Goal: Information Seeking & Learning: Learn about a topic

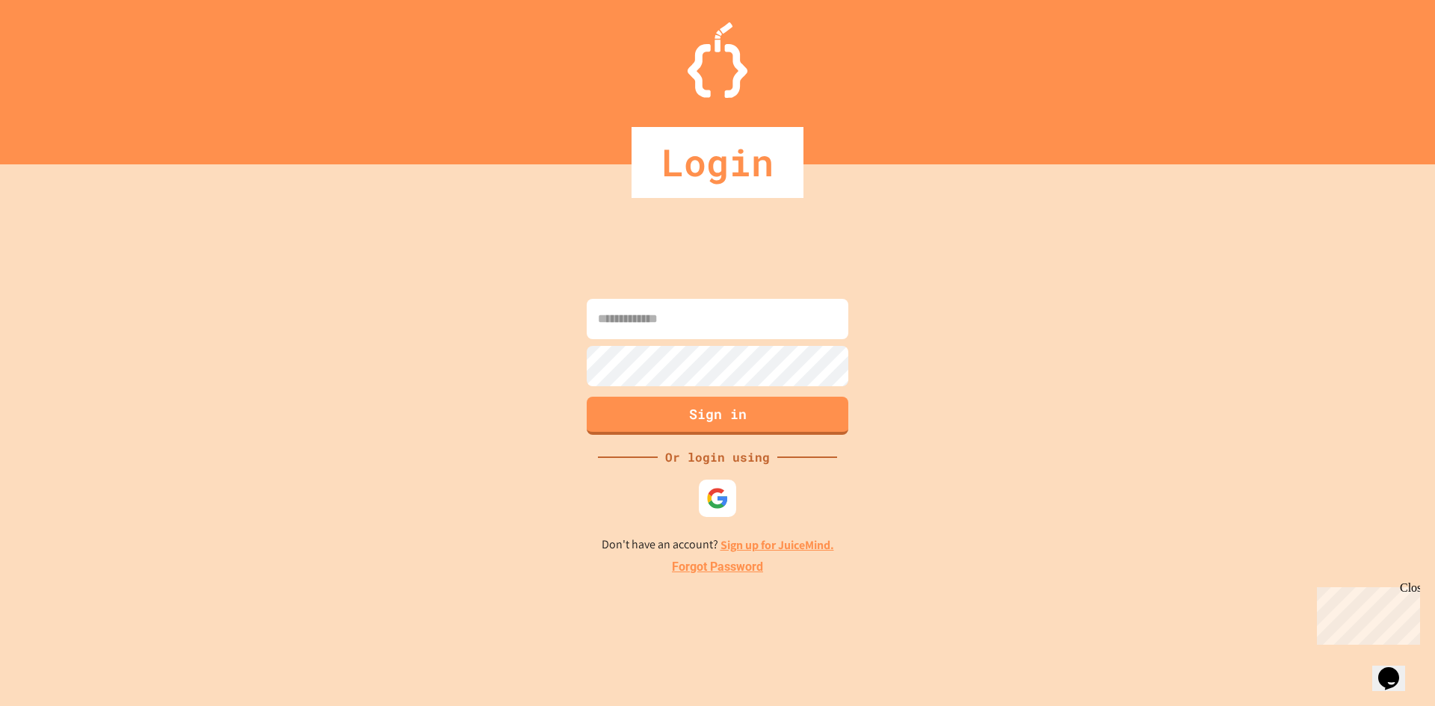
click at [1406, 583] on div "Close" at bounding box center [1409, 591] width 19 height 19
drag, startPoint x: 749, startPoint y: 301, endPoint x: 743, endPoint y: 339, distance: 38.6
click at [746, 310] on input at bounding box center [718, 319] width 262 height 40
type input "*"
type input "**********"
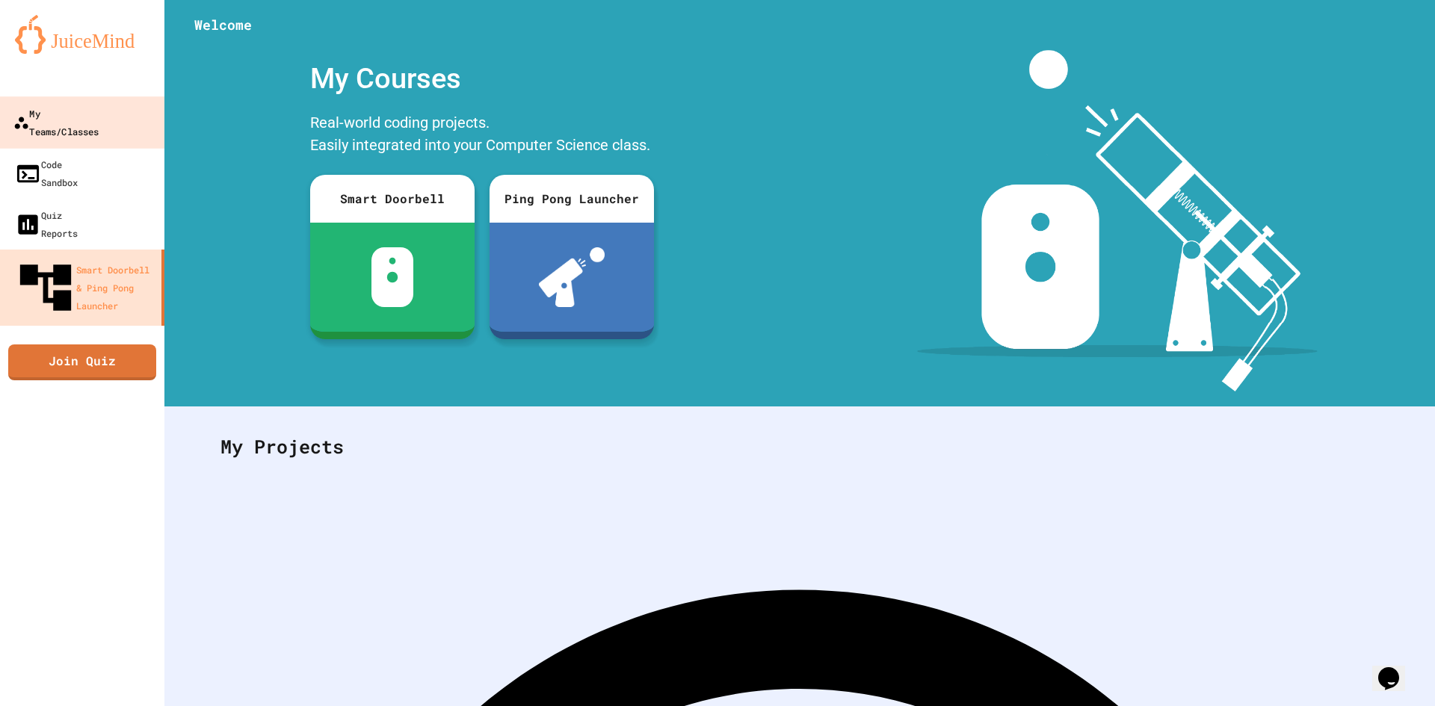
click at [73, 121] on div "My Teams/Classes" at bounding box center [56, 122] width 86 height 37
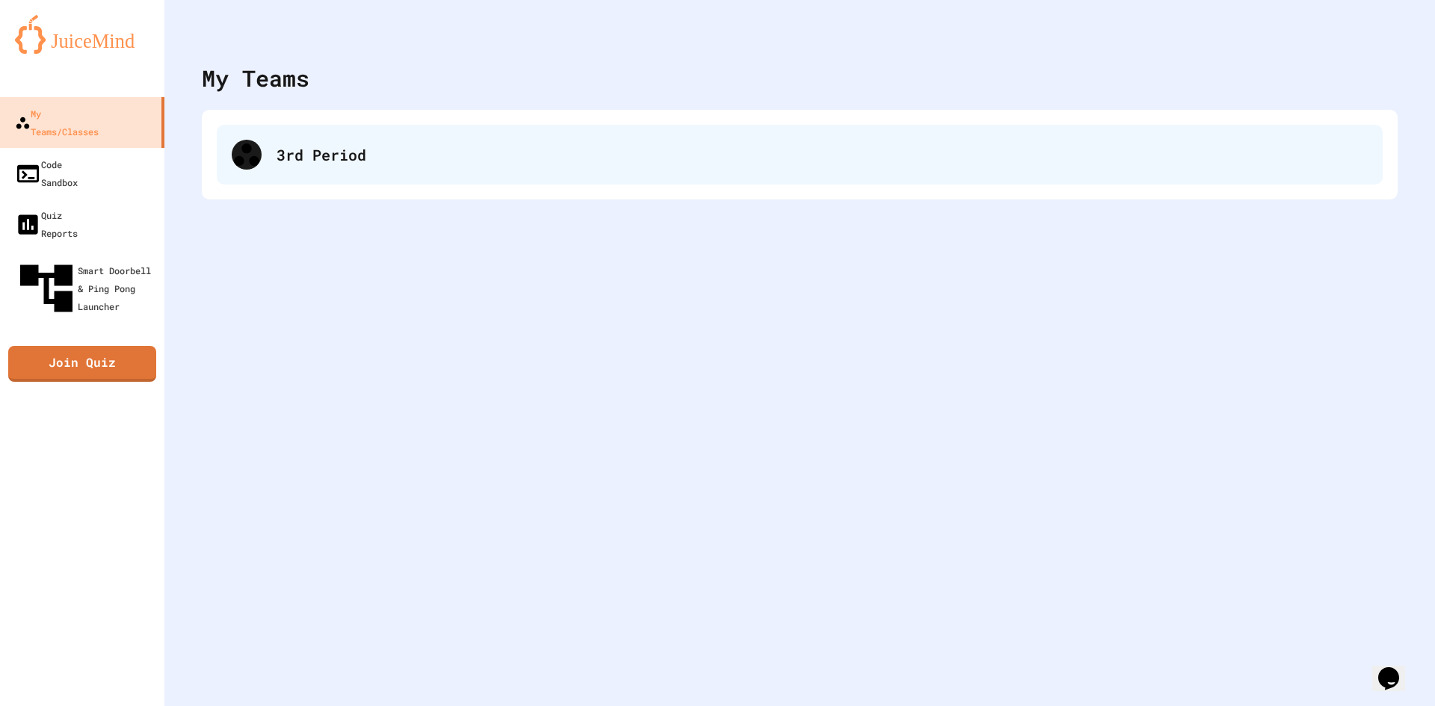
click at [330, 147] on div "3rd Period" at bounding box center [823, 155] width 1092 height 22
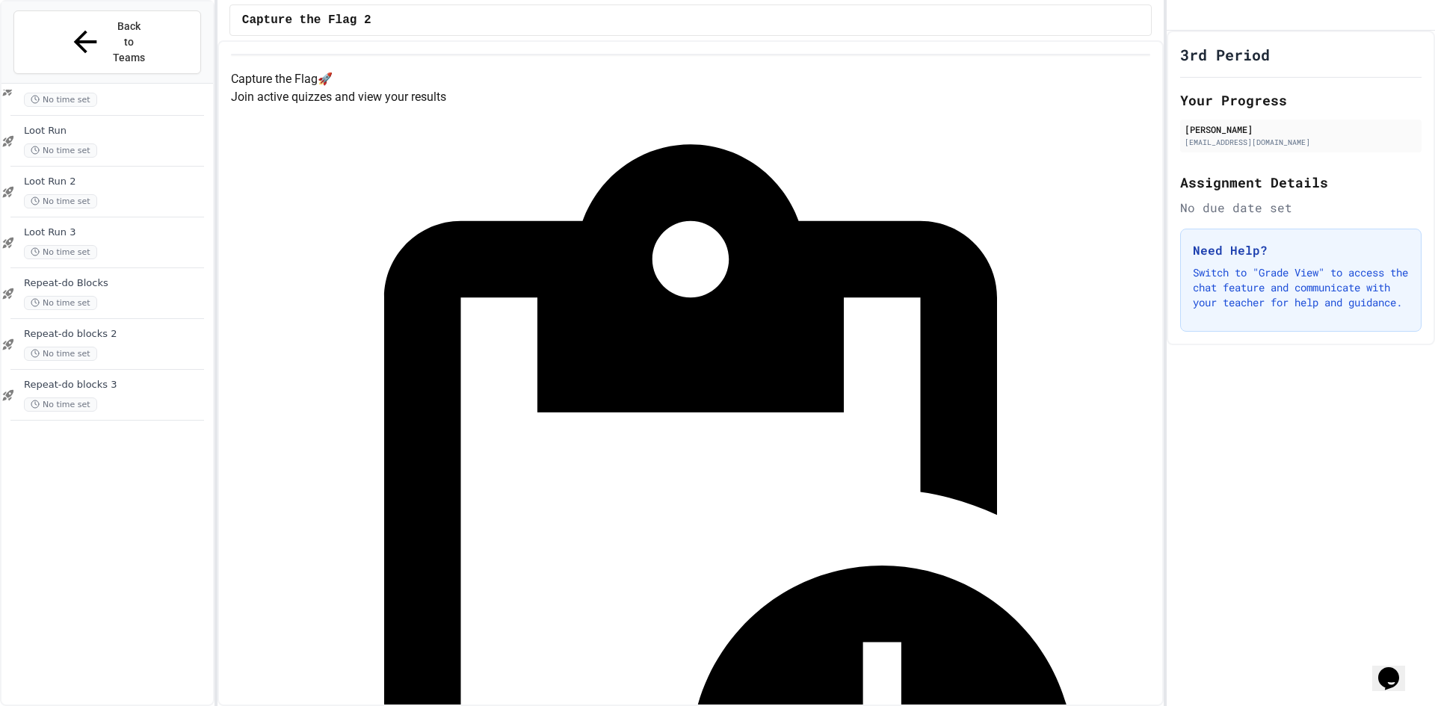
scroll to position [852, 0]
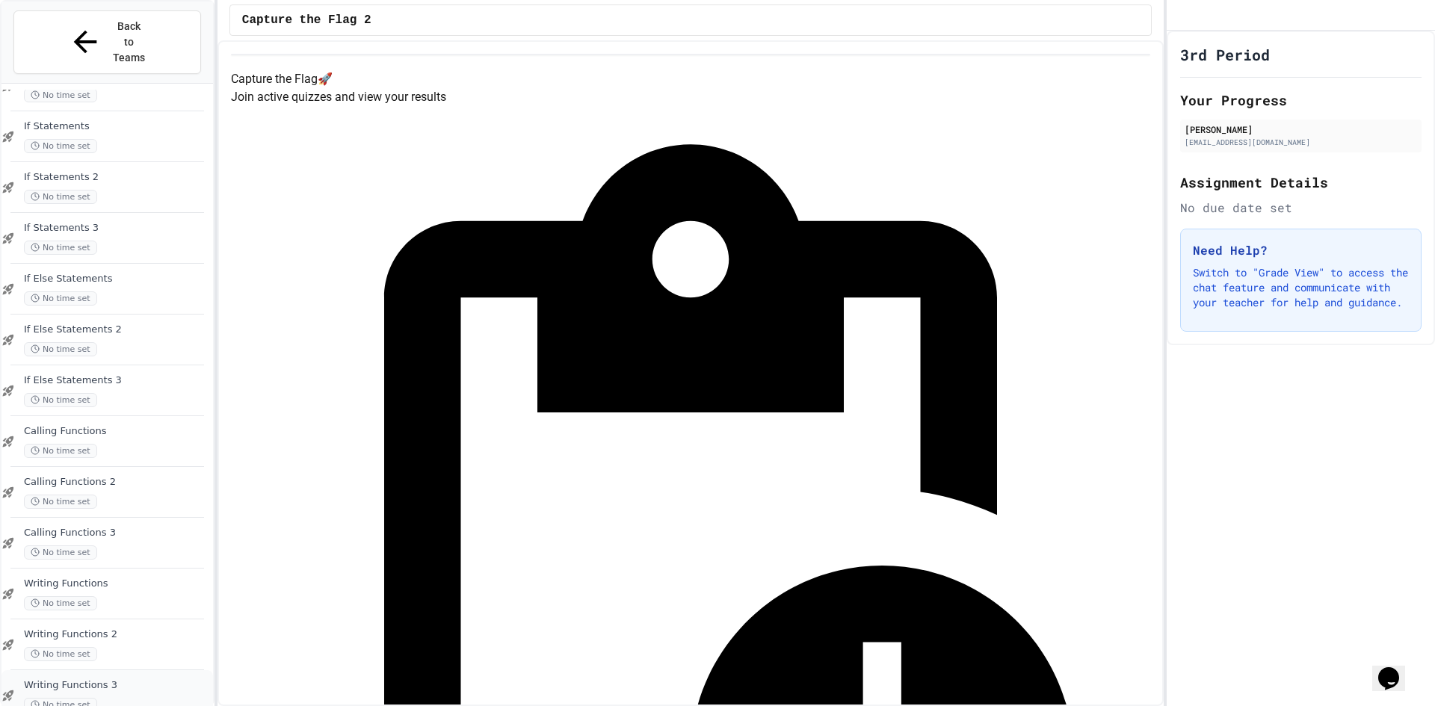
click at [128, 680] on span "Writing Functions 3" at bounding box center [117, 686] width 186 height 13
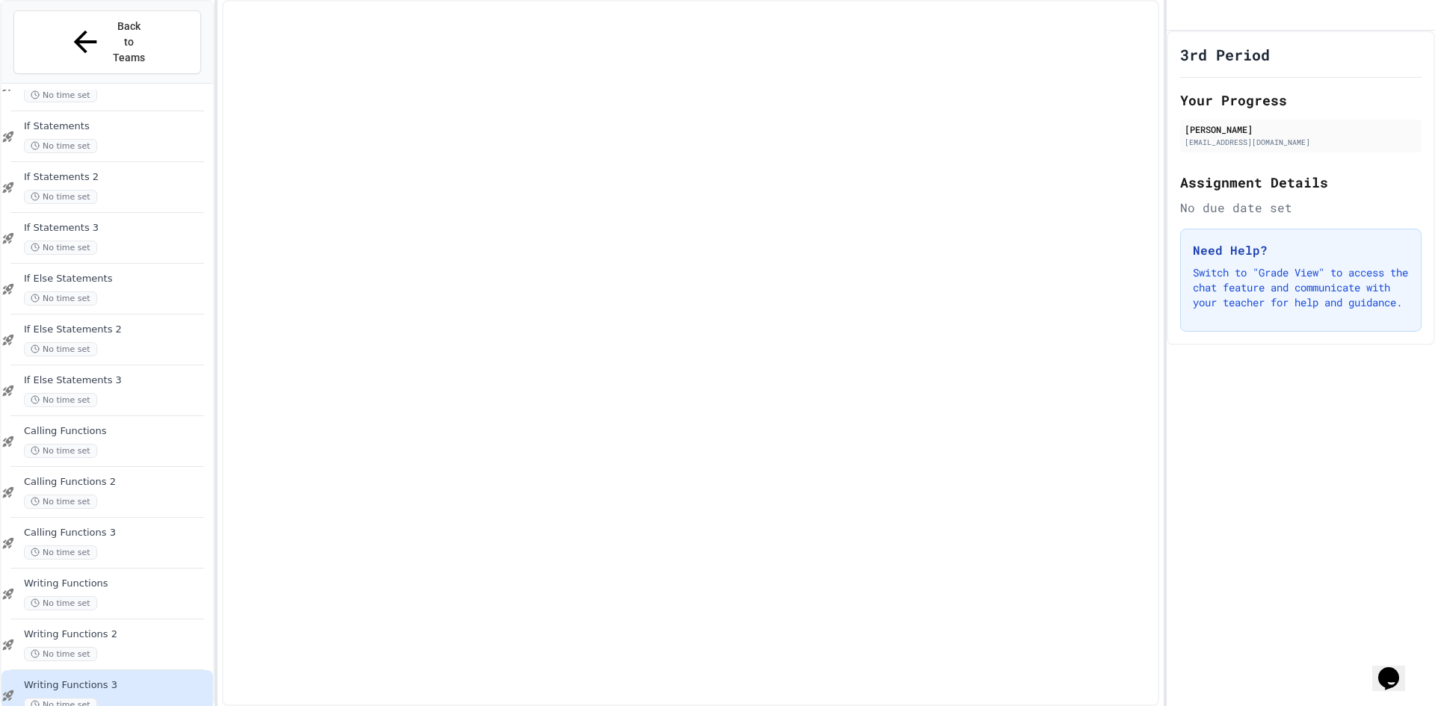
scroll to position [834, 0]
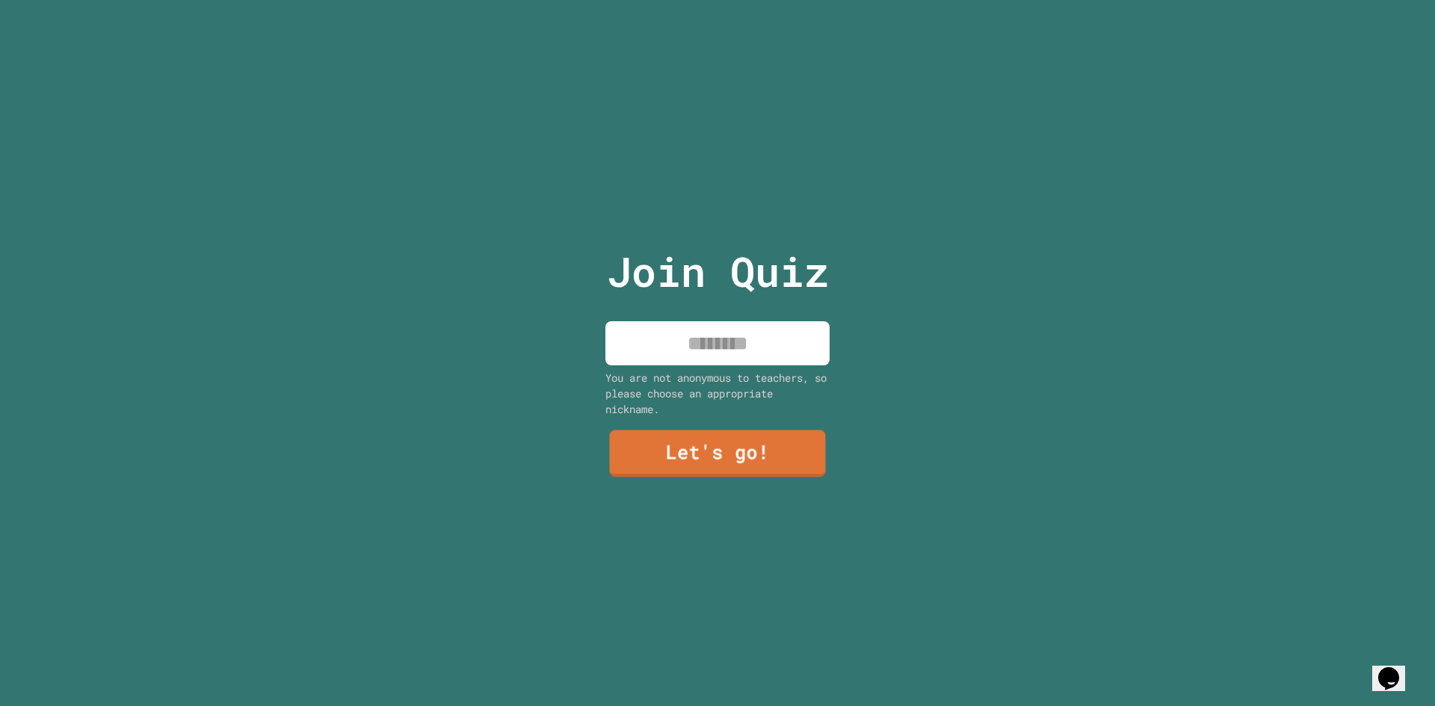
click at [749, 344] on input at bounding box center [718, 343] width 224 height 44
type input "****"
click at [742, 398] on div "You are not anonymous to teachers, so please choose an appropriate nickname." at bounding box center [718, 393] width 224 height 47
click at [730, 444] on link "Let's go!" at bounding box center [718, 452] width 226 height 49
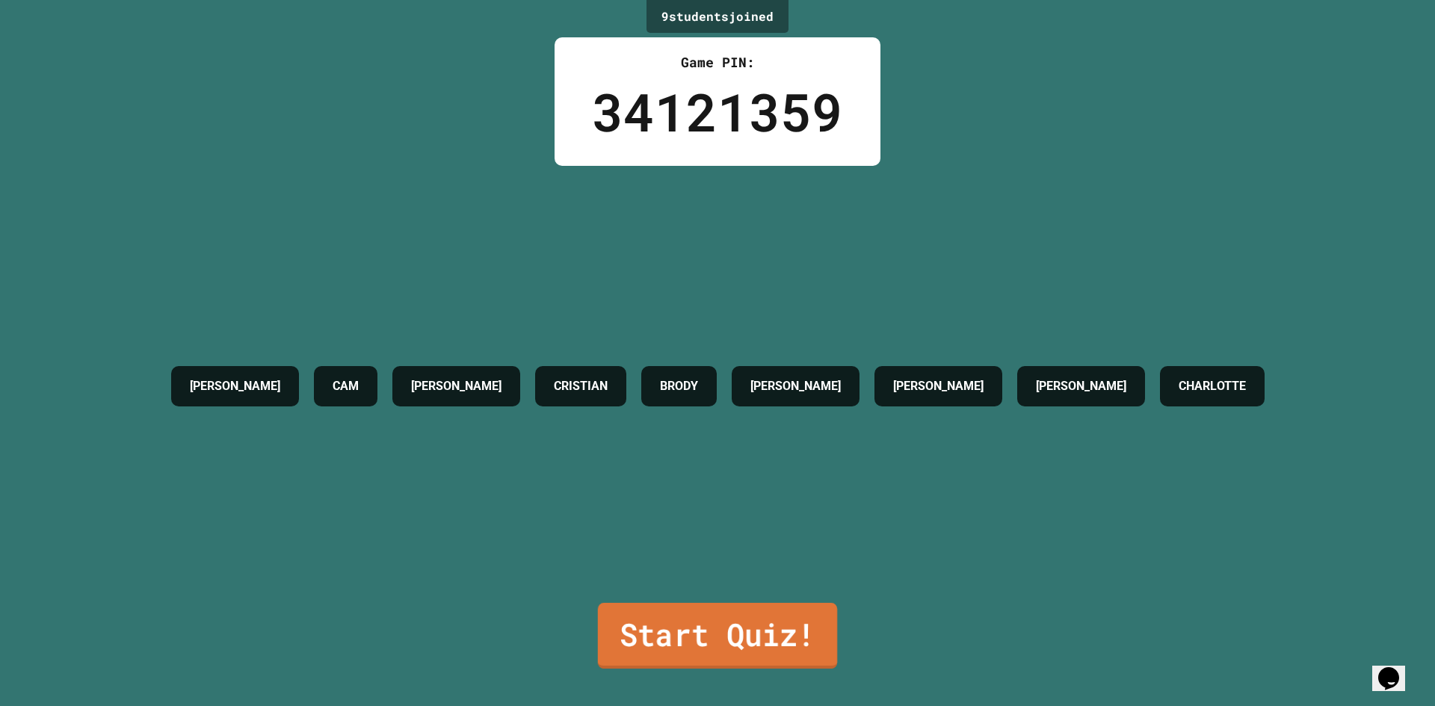
click at [721, 643] on link "Start Quiz!" at bounding box center [717, 636] width 239 height 66
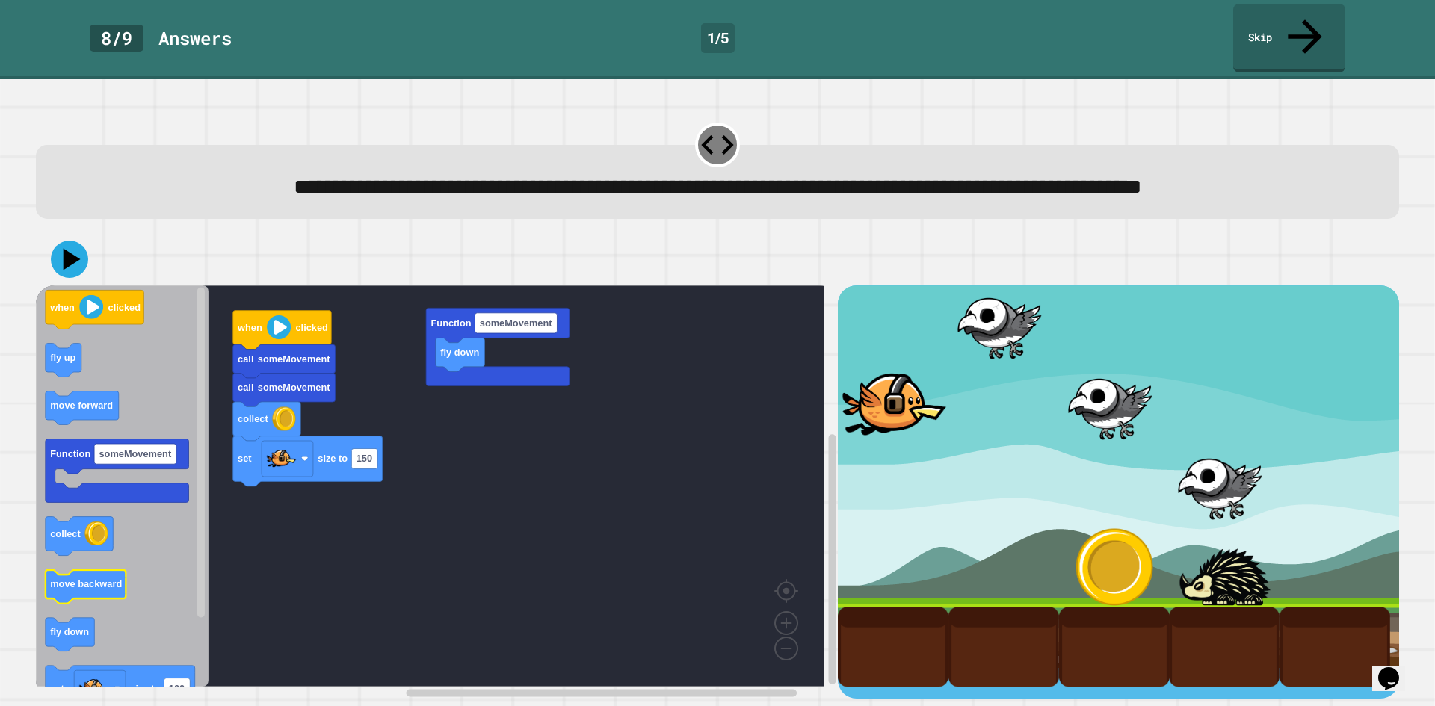
click at [67, 597] on icon "Blockly Workspace" at bounding box center [86, 587] width 81 height 34
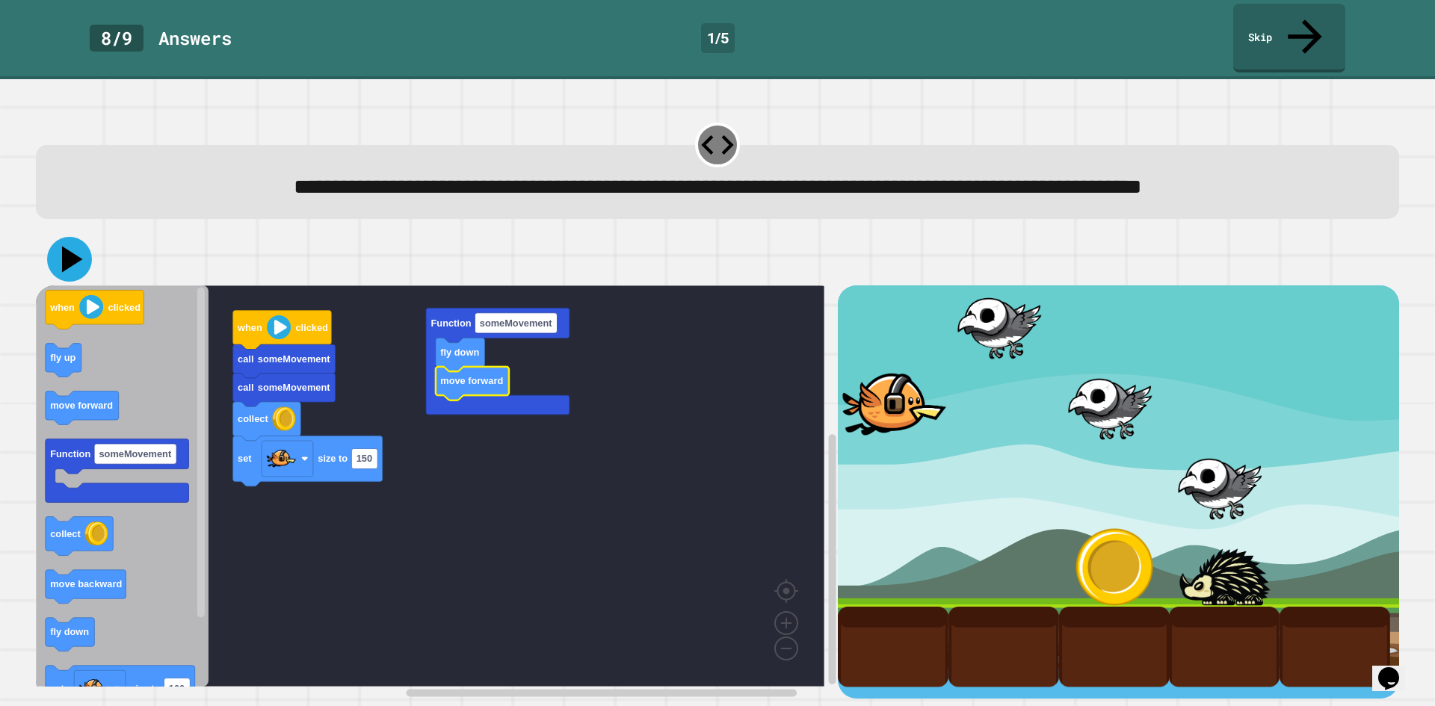
click at [81, 252] on icon at bounding box center [69, 259] width 45 height 45
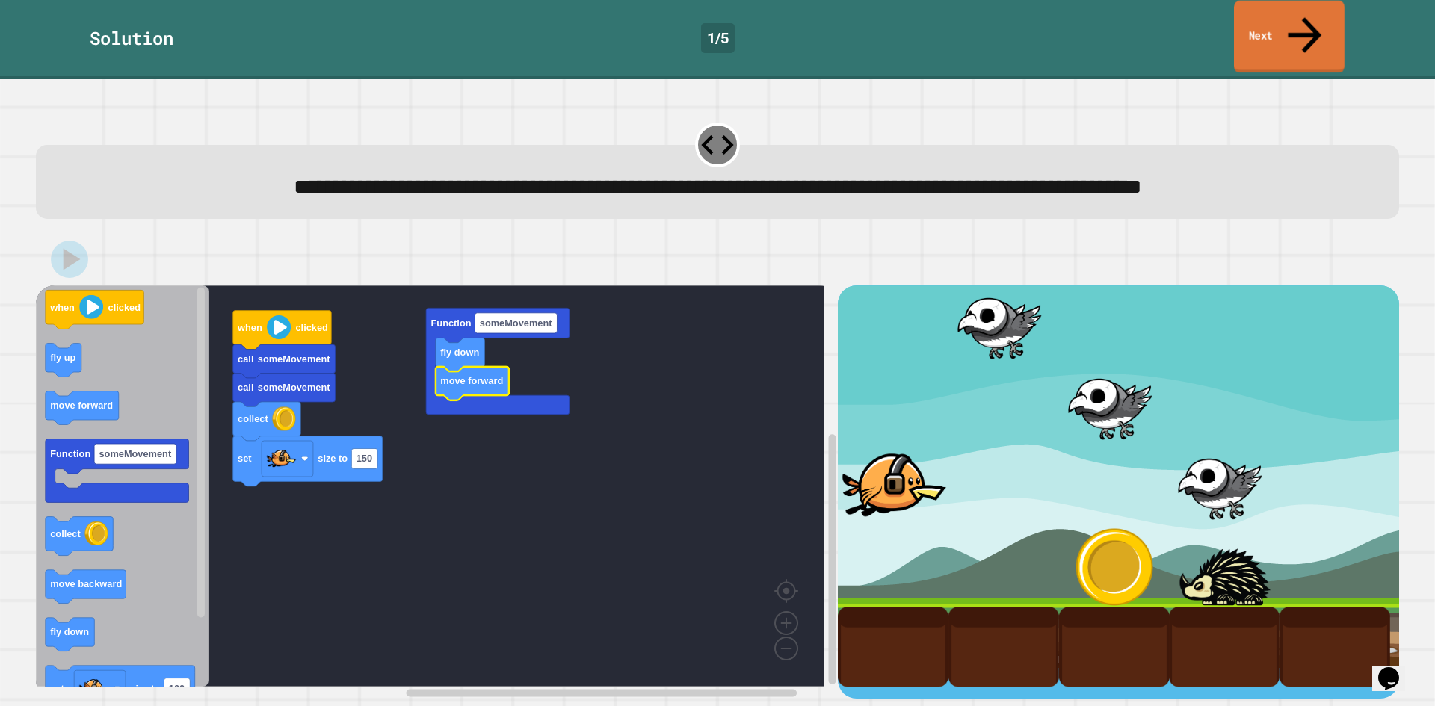
click at [1279, 31] on link "Next" at bounding box center [1289, 37] width 111 height 73
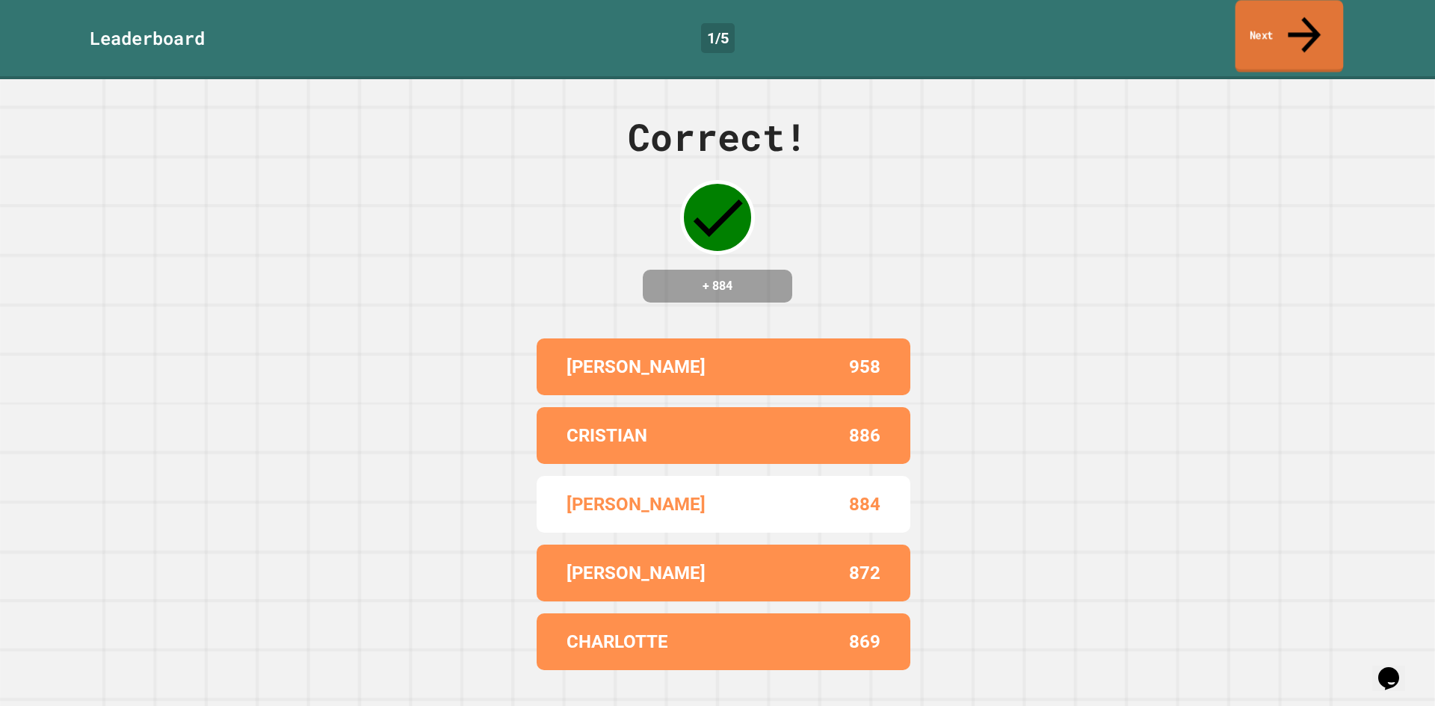
click at [1279, 31] on link "Next" at bounding box center [1290, 36] width 108 height 73
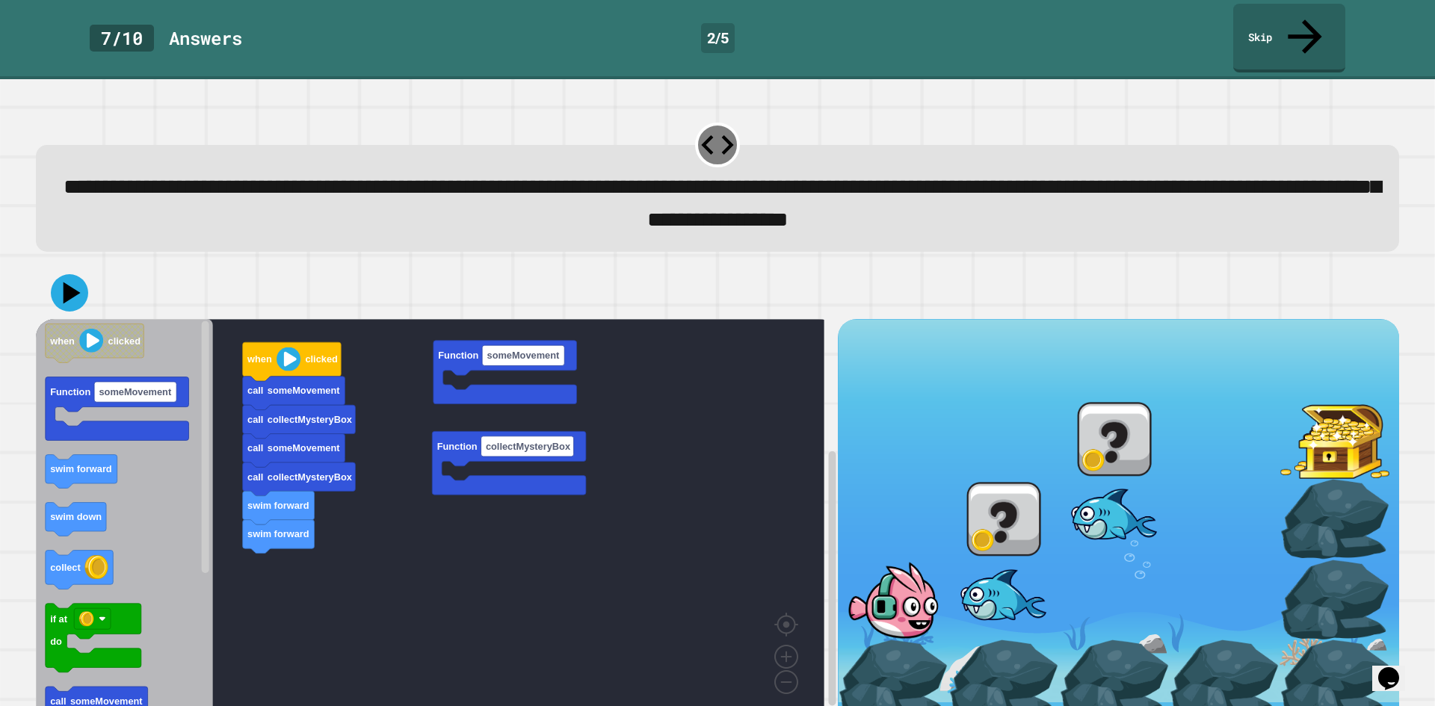
scroll to position [13, 0]
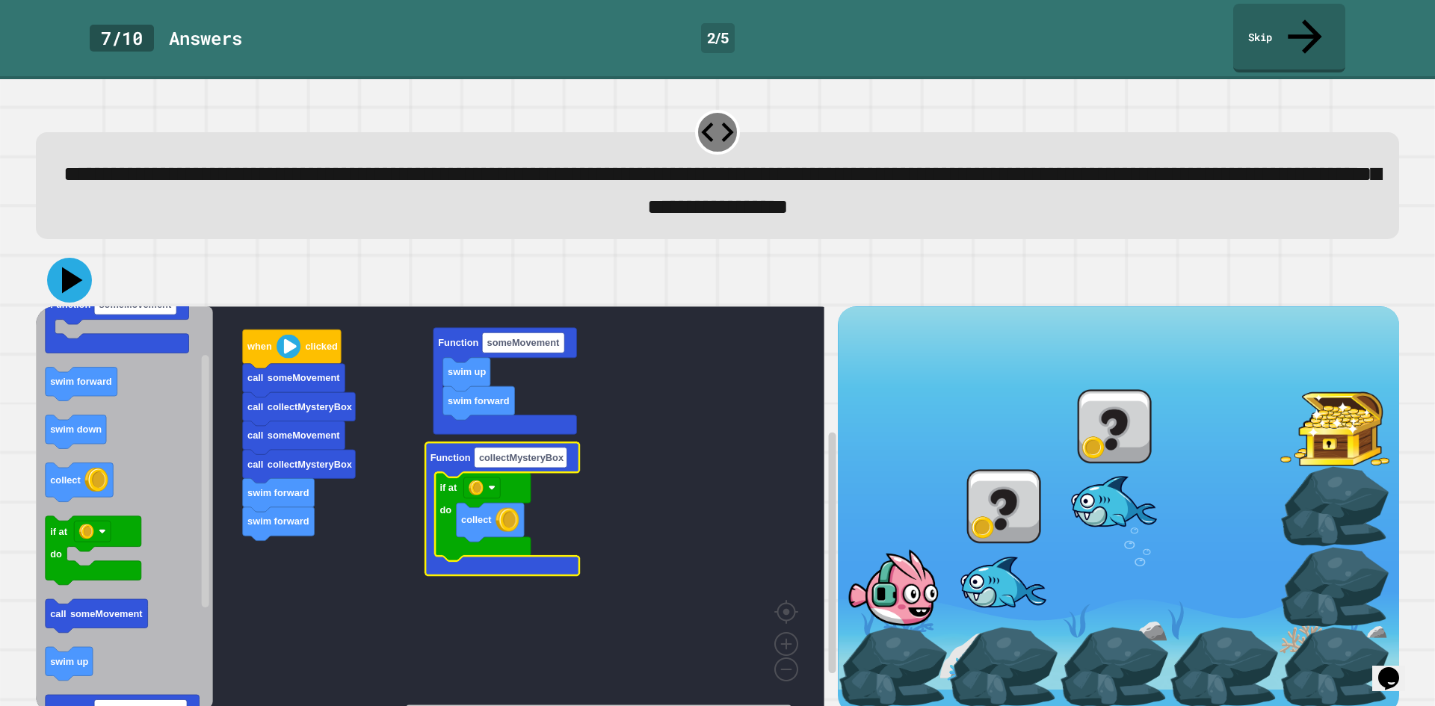
click at [55, 258] on icon at bounding box center [69, 280] width 45 height 45
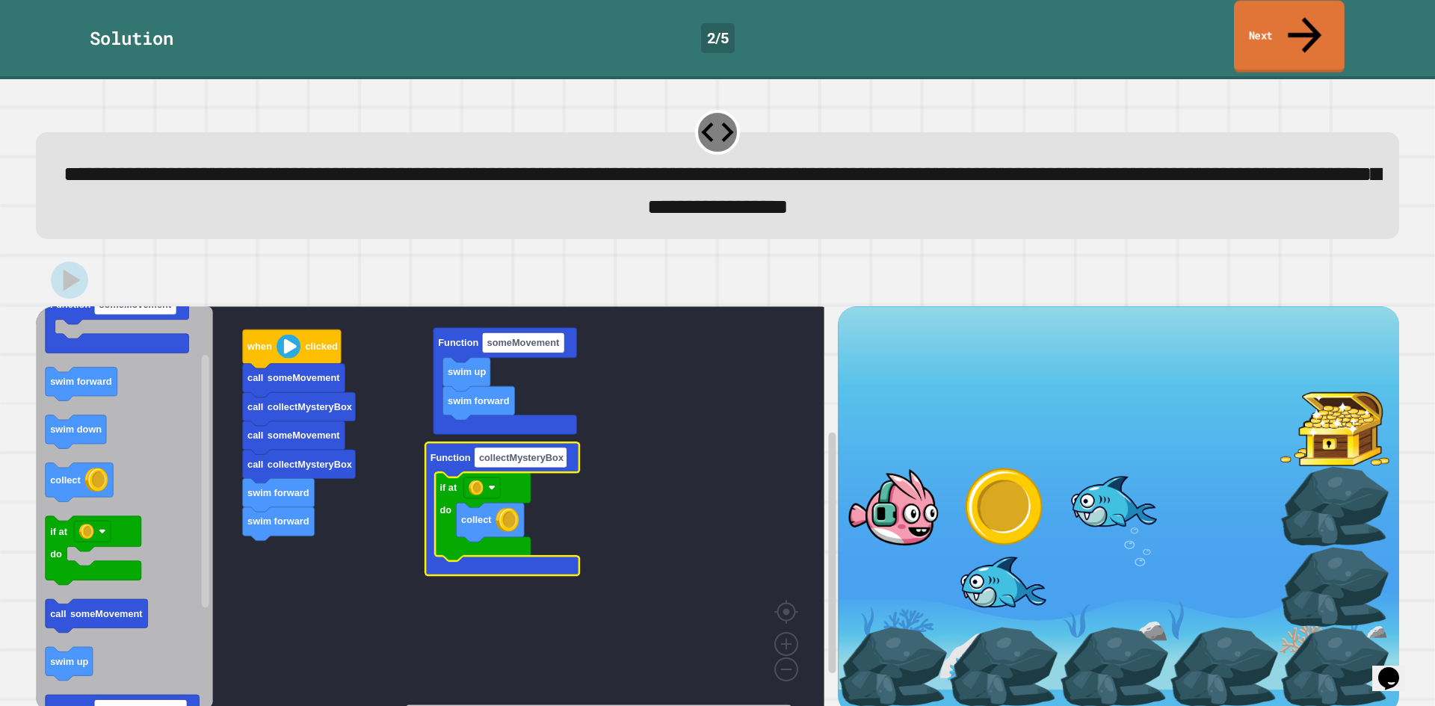
click at [1302, 19] on icon at bounding box center [1305, 34] width 50 height 53
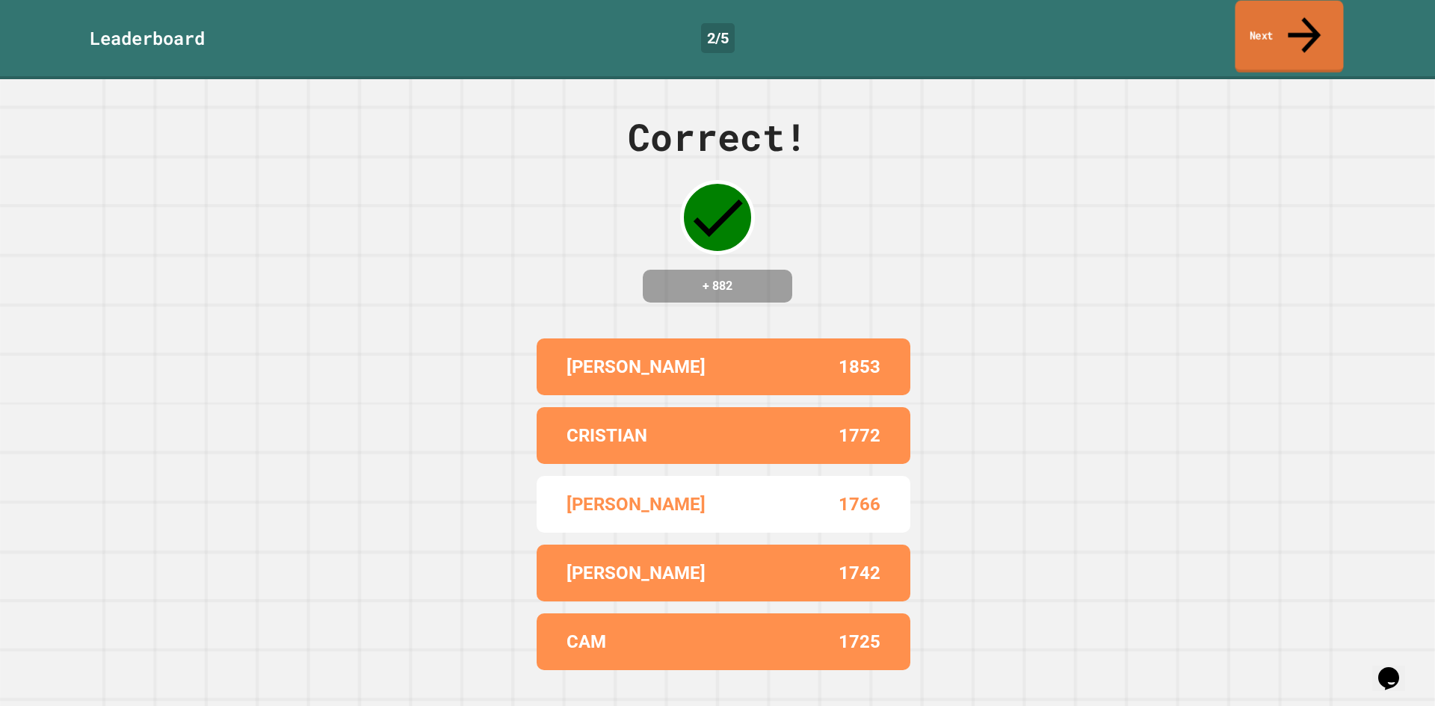
click at [1302, 19] on icon at bounding box center [1304, 34] width 49 height 53
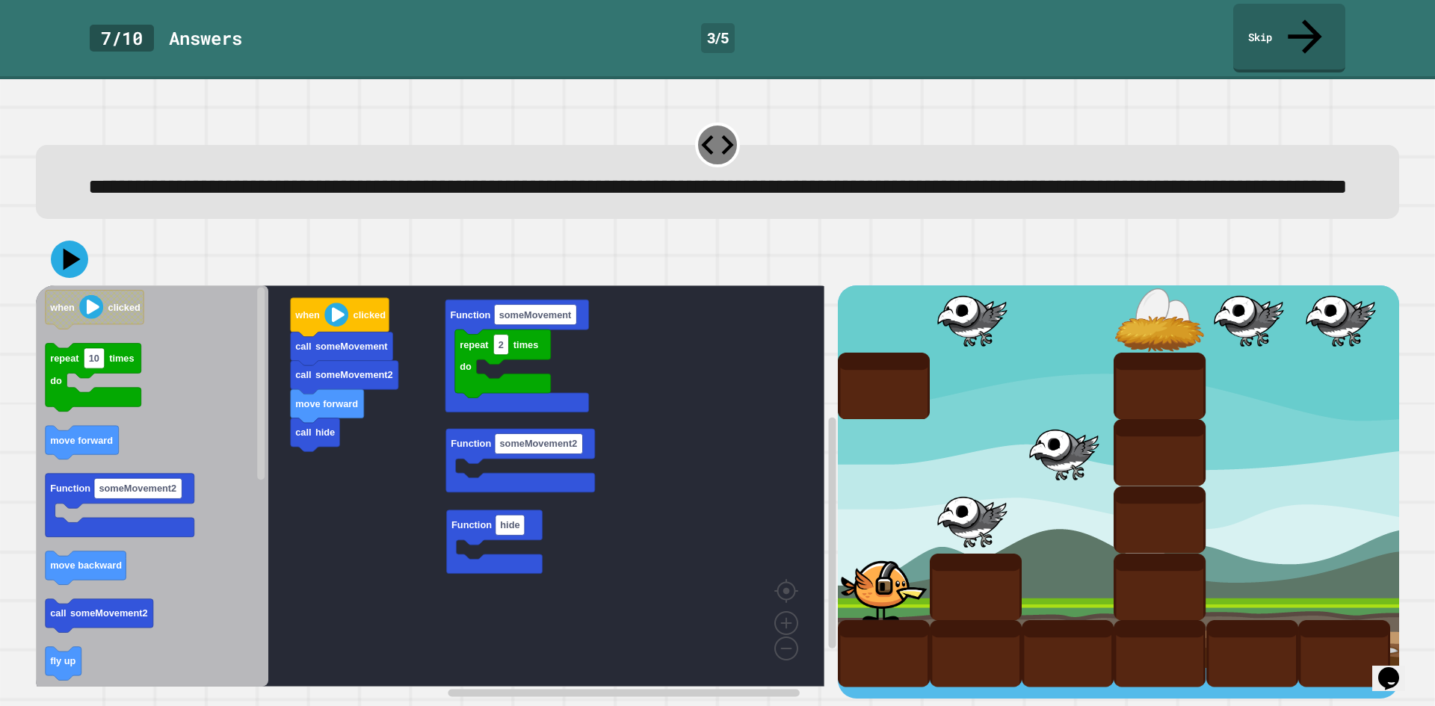
scroll to position [13, 0]
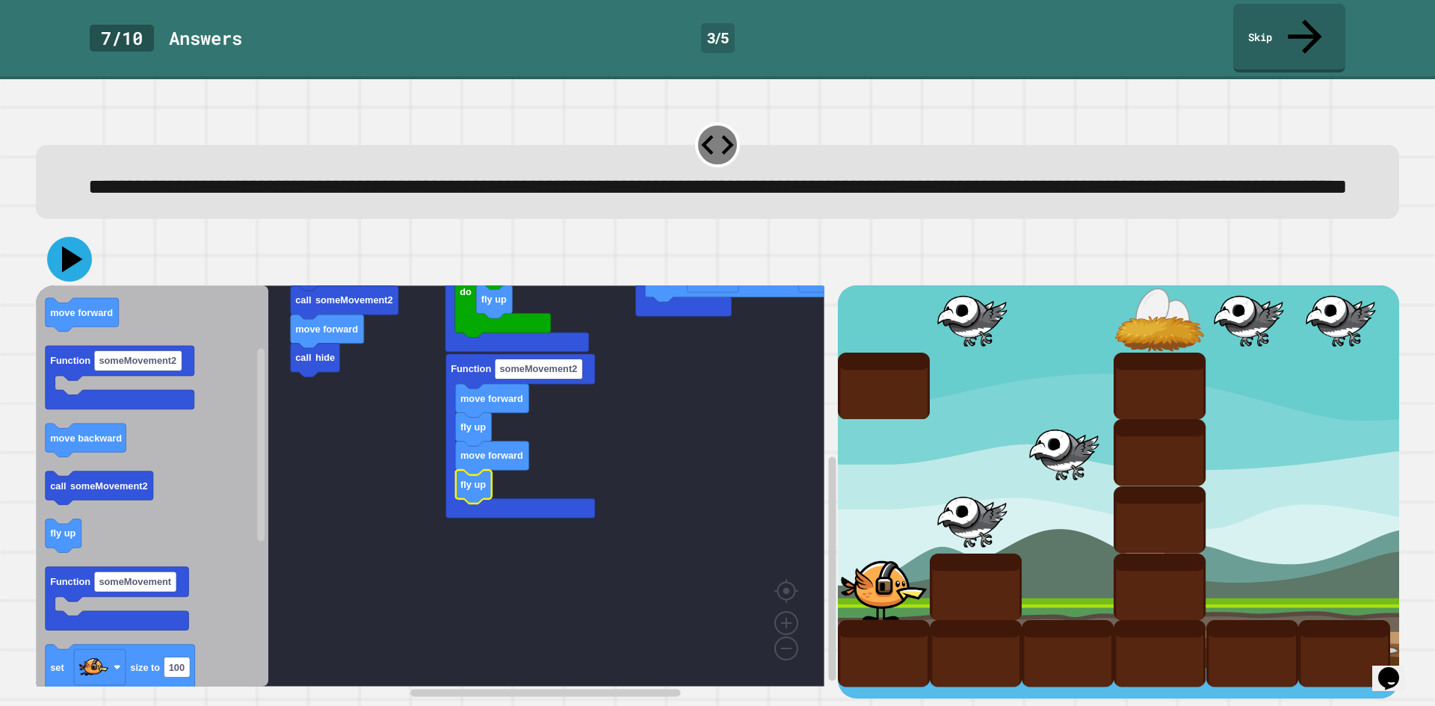
click at [58, 250] on icon at bounding box center [69, 259] width 45 height 45
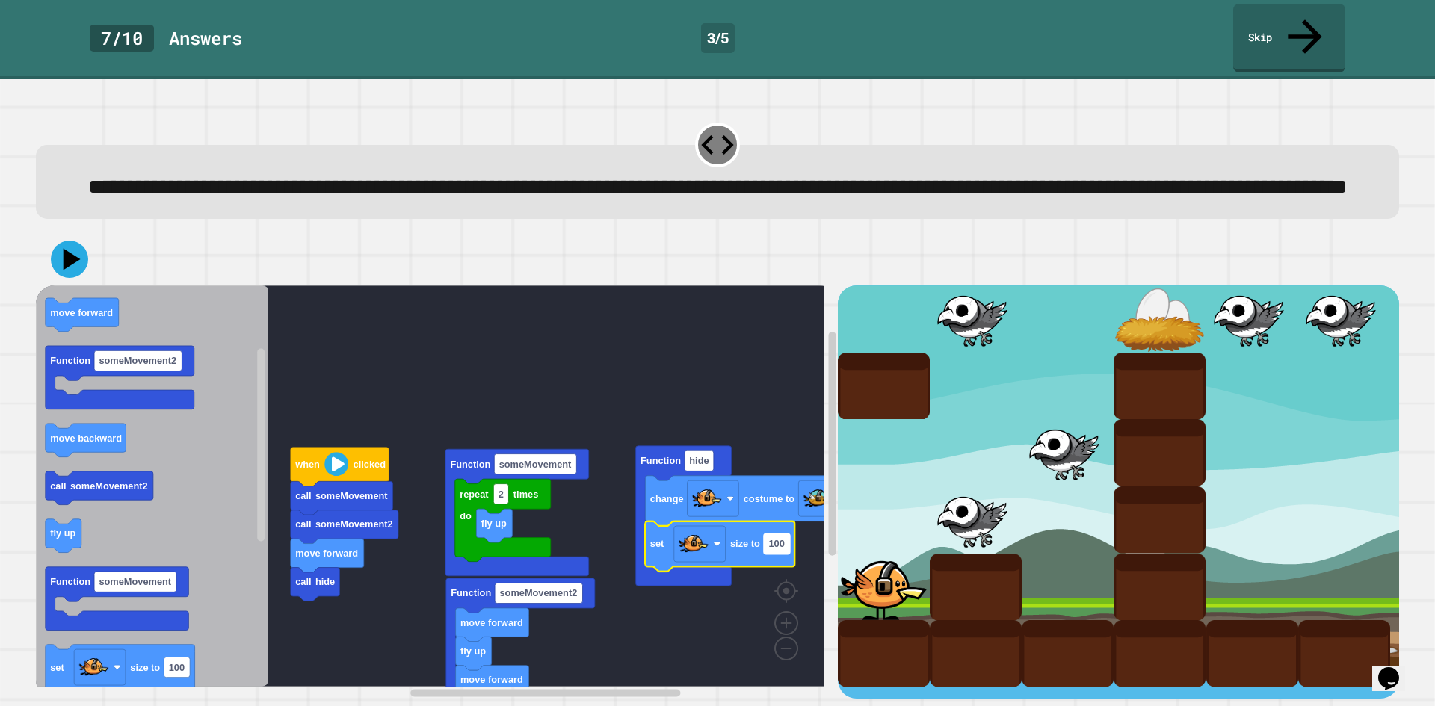
click at [778, 539] on text "100" at bounding box center [777, 544] width 16 height 11
type input "**"
click at [77, 256] on icon at bounding box center [69, 259] width 43 height 43
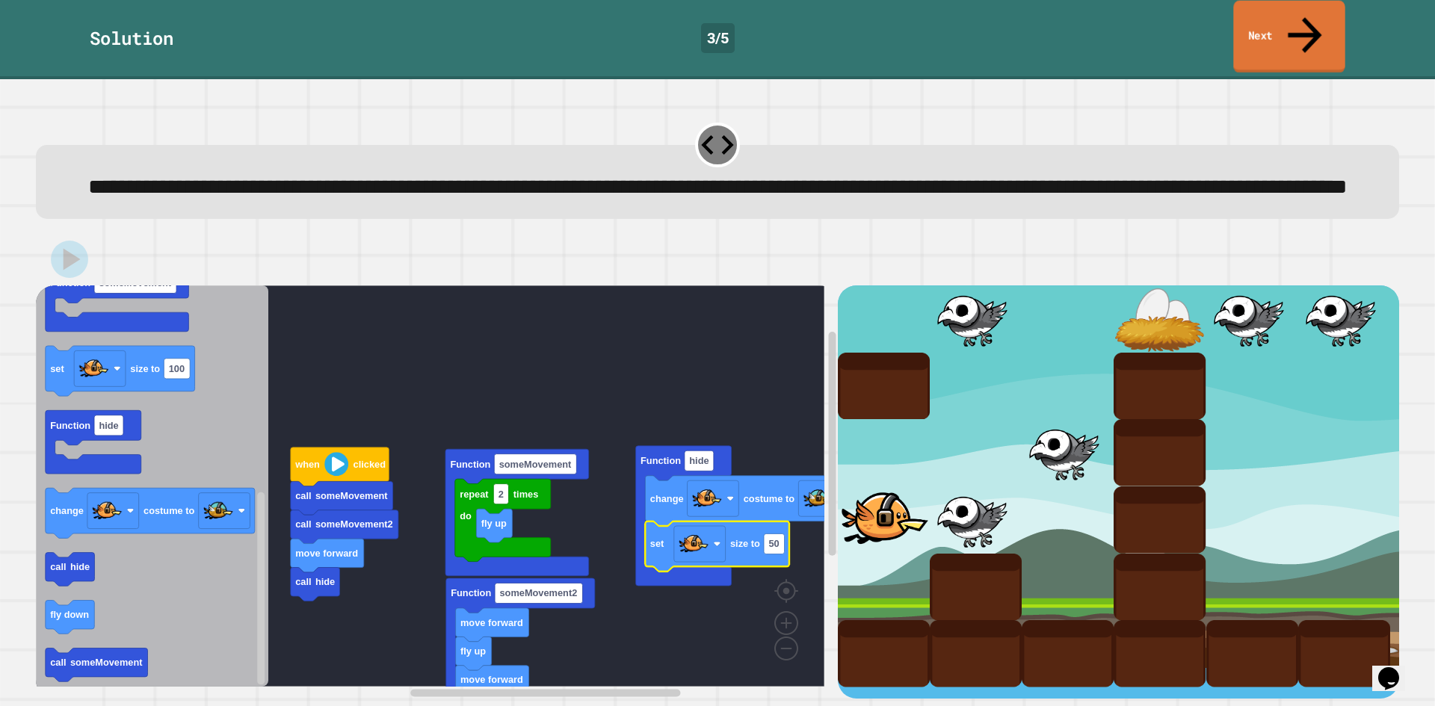
click at [1287, 31] on link "Next" at bounding box center [1289, 37] width 111 height 73
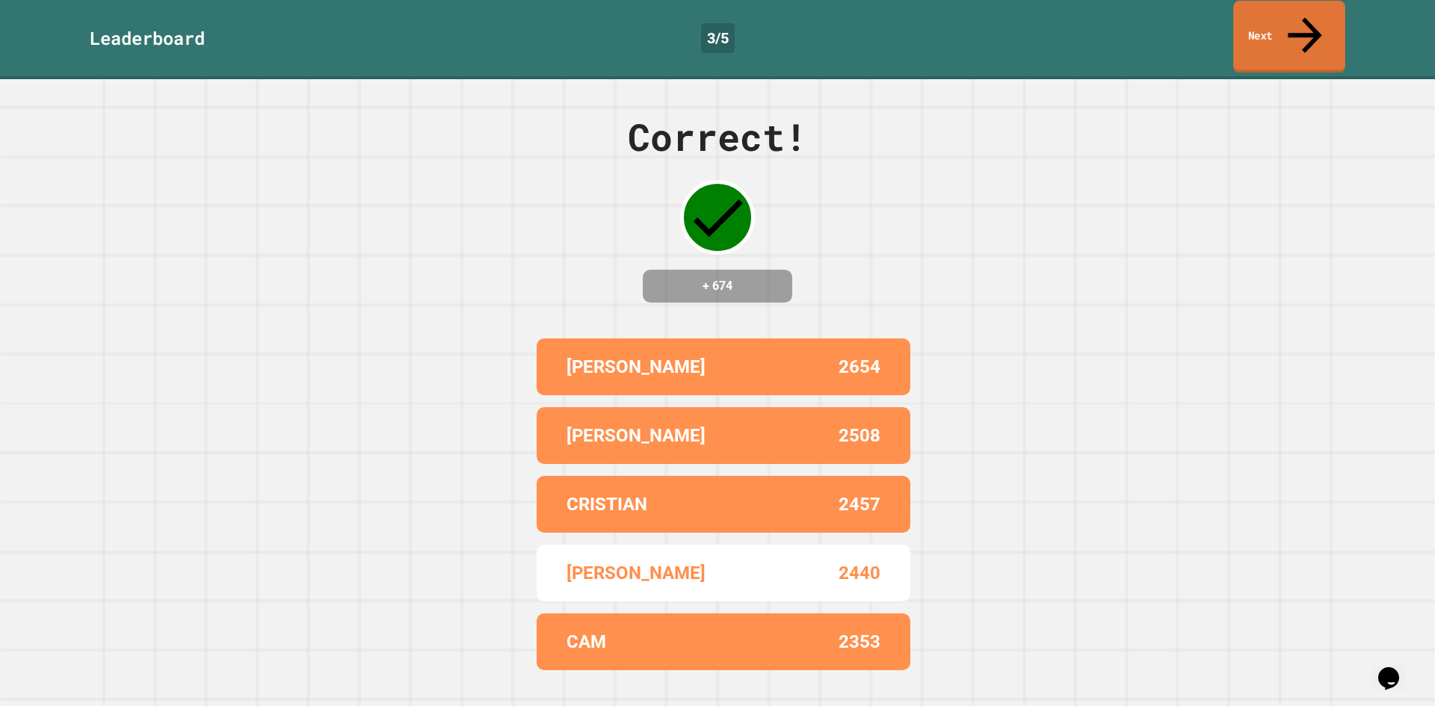
click at [1287, 31] on link "Next" at bounding box center [1290, 37] width 112 height 73
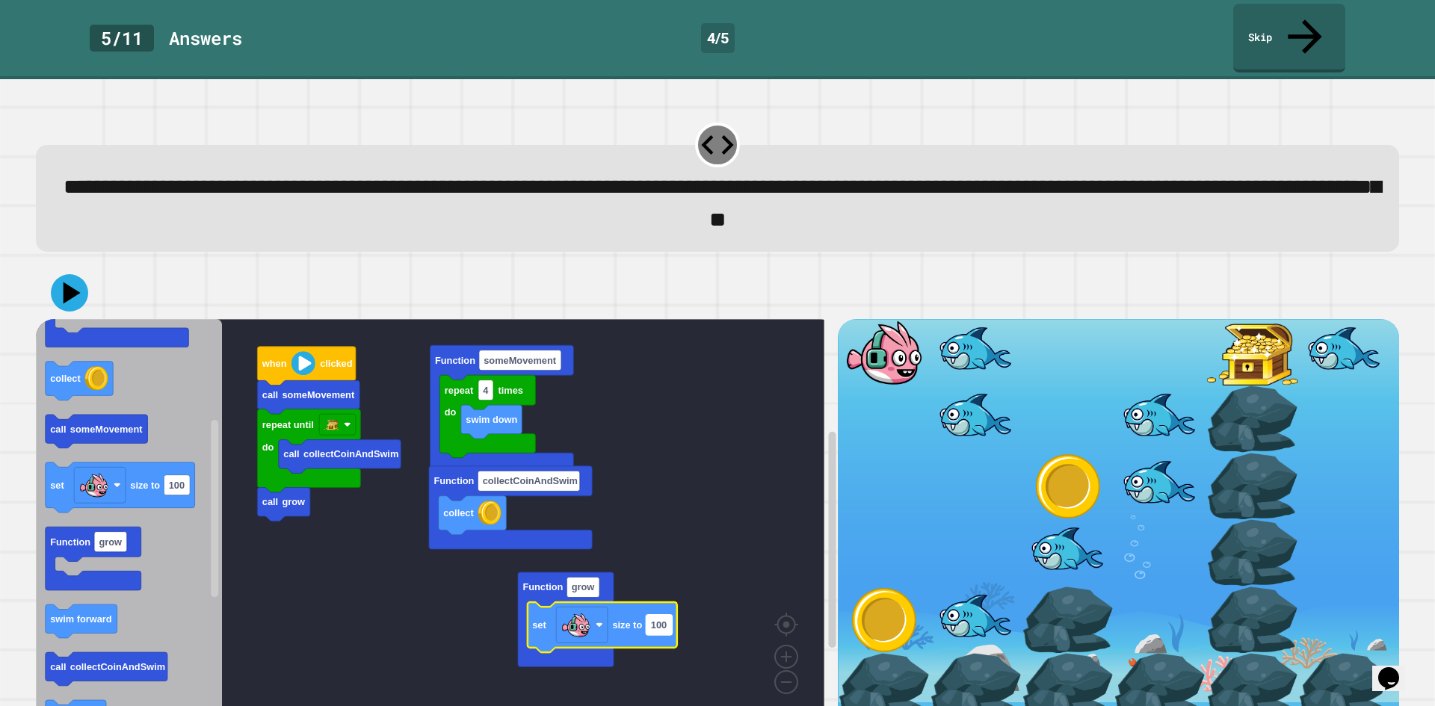
click at [663, 619] on text "100" at bounding box center [659, 624] width 16 height 11
type input "***"
click at [703, 501] on rect "Blockly Workspace" at bounding box center [430, 519] width 789 height 401
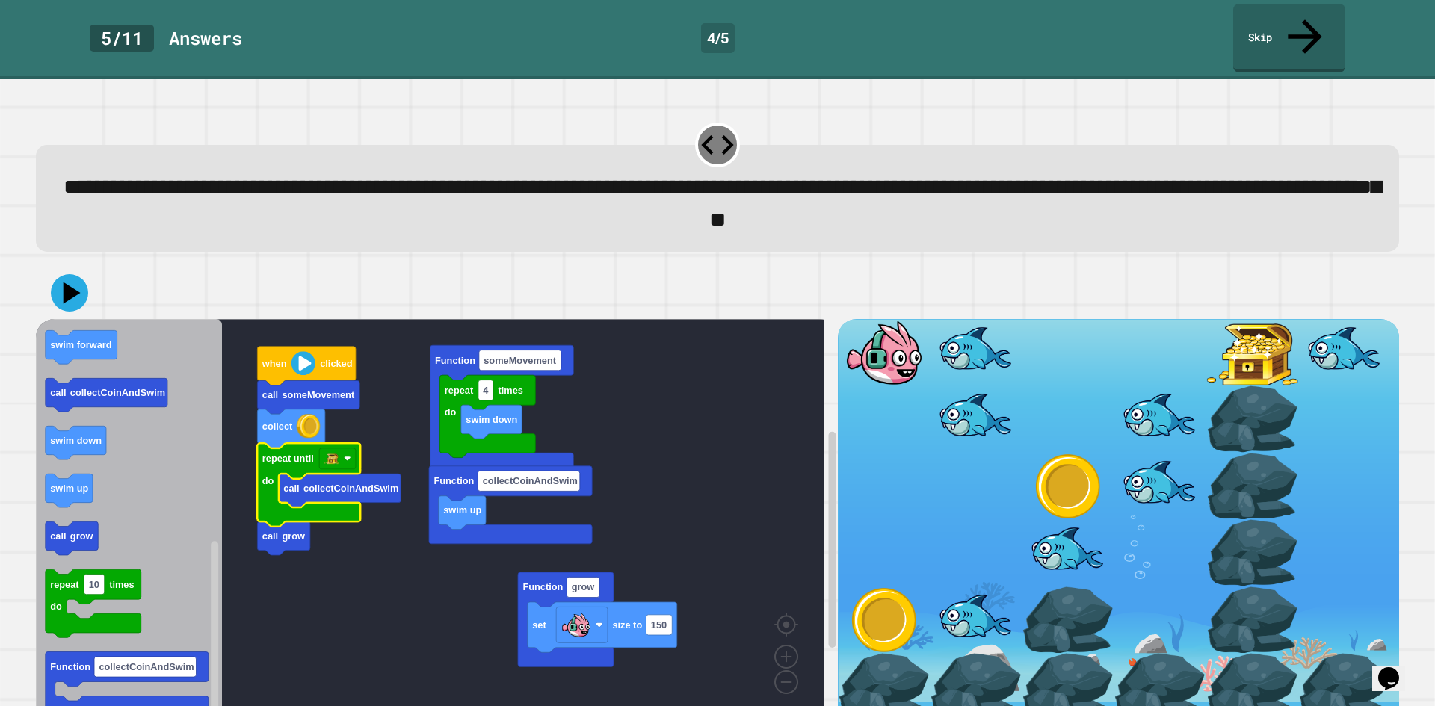
click at [369, 539] on rect "Blockly Workspace" at bounding box center [430, 519] width 789 height 401
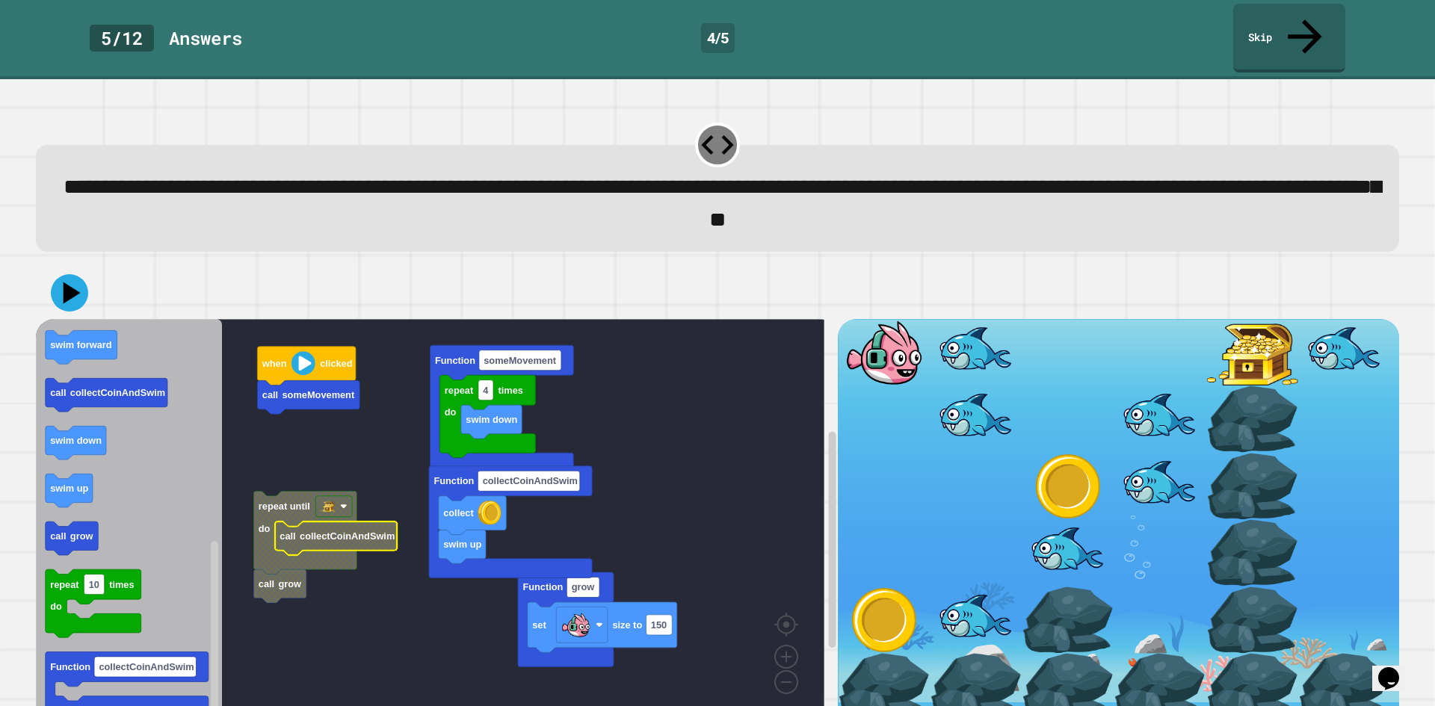
click at [316, 431] on rect "Blockly Workspace" at bounding box center [430, 519] width 789 height 401
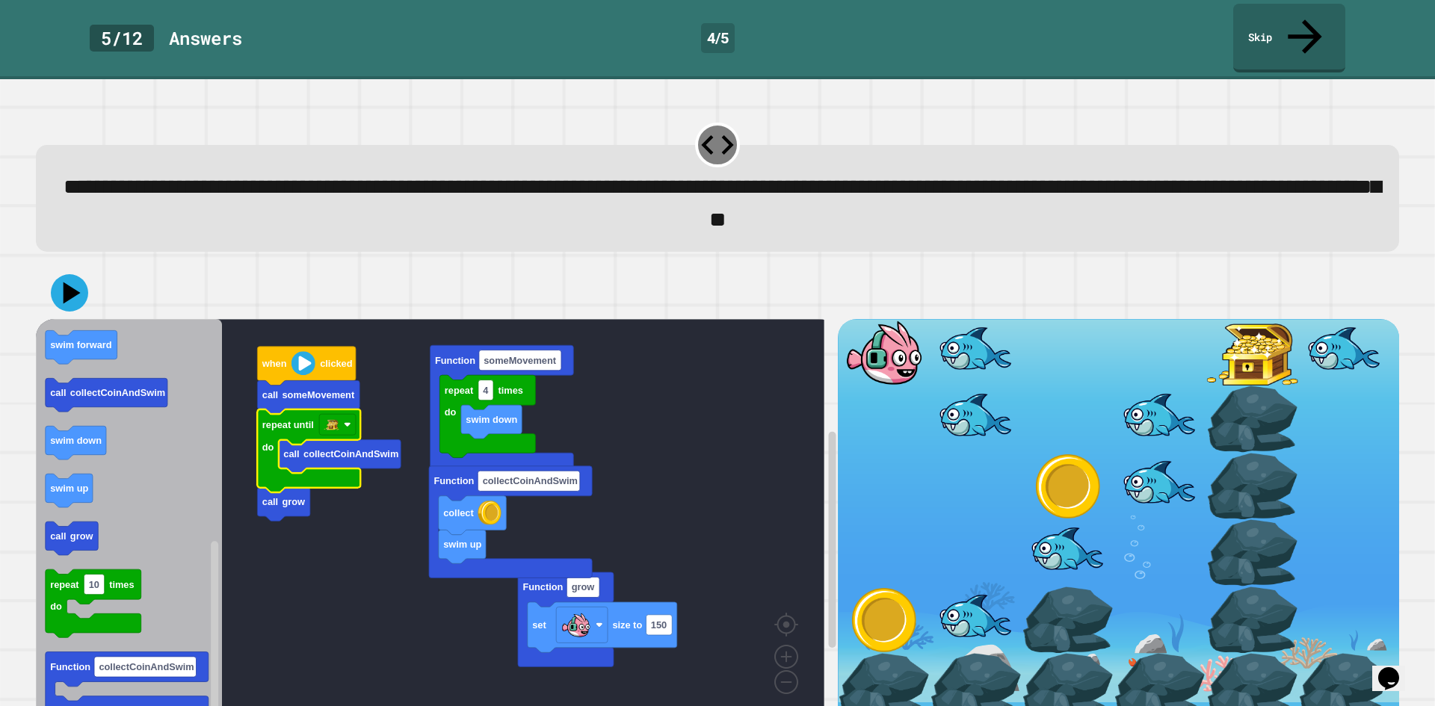
click at [338, 484] on rect "Blockly Workspace" at bounding box center [430, 519] width 789 height 401
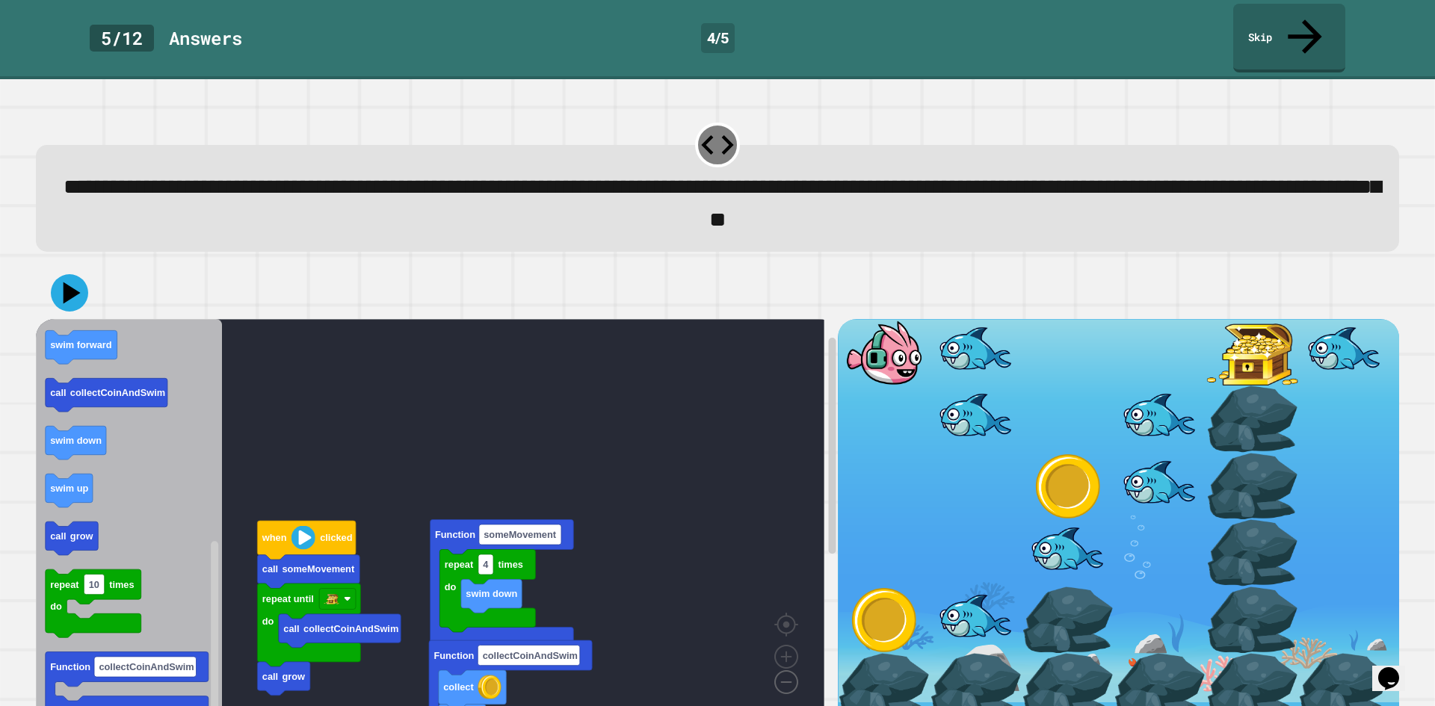
click at [783, 659] on image "Blockly Workspace" at bounding box center [763, 648] width 72 height 93
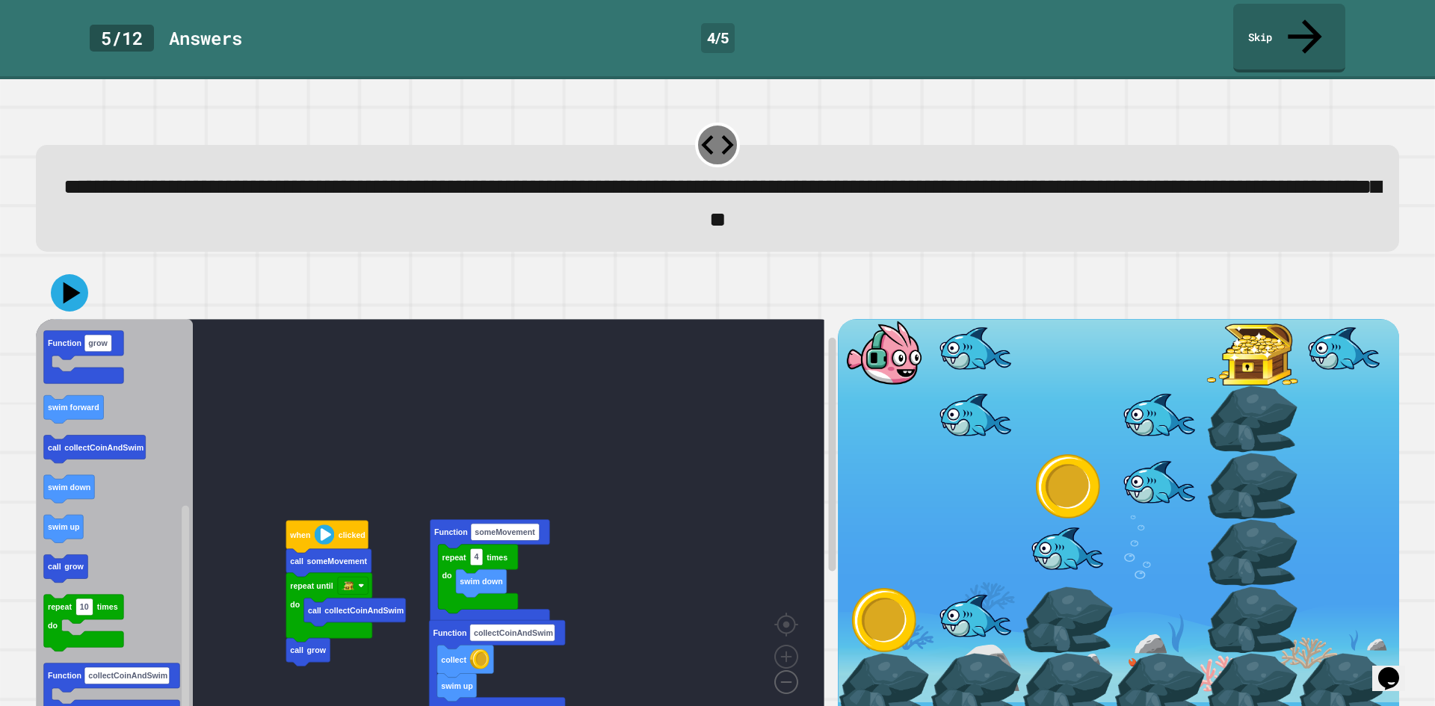
click at [783, 656] on image "Blockly Workspace" at bounding box center [763, 648] width 72 height 93
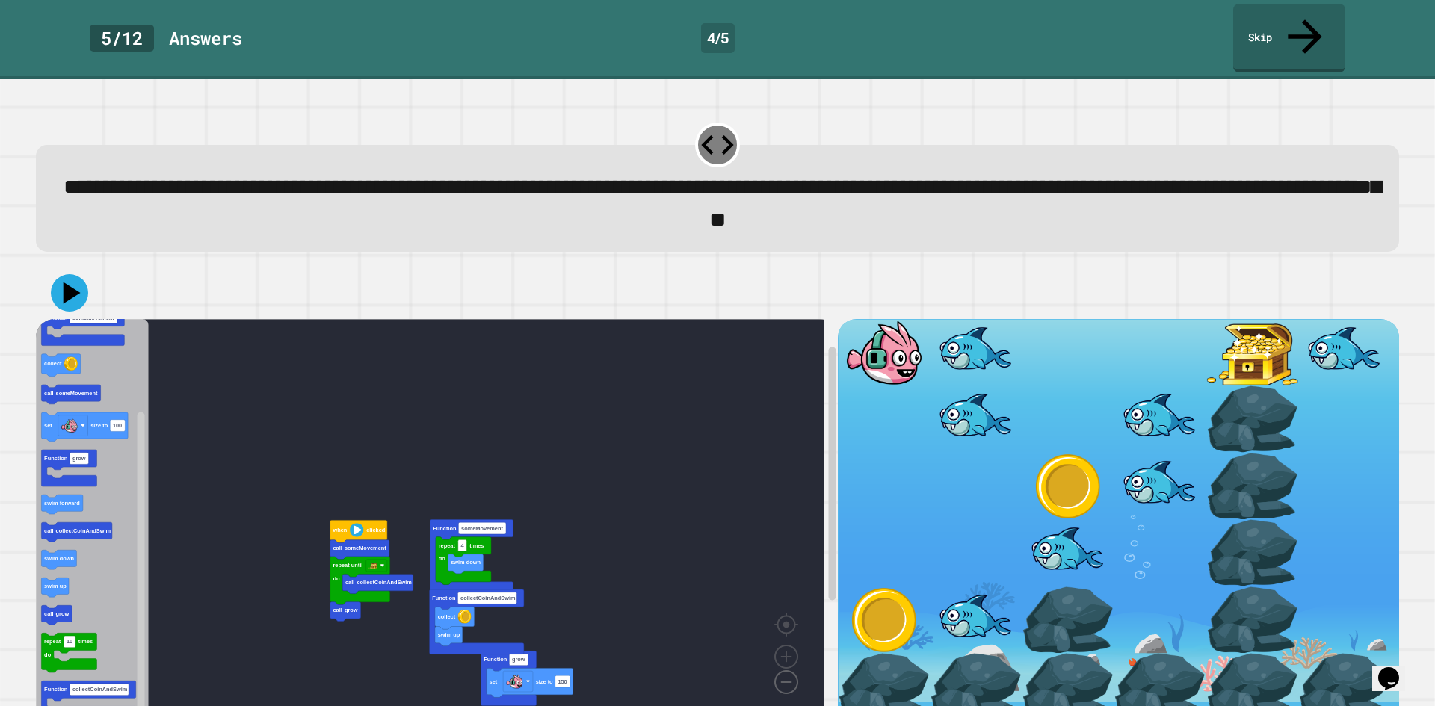
click at [796, 646] on image "Blockly Workspace" at bounding box center [763, 648] width 72 height 93
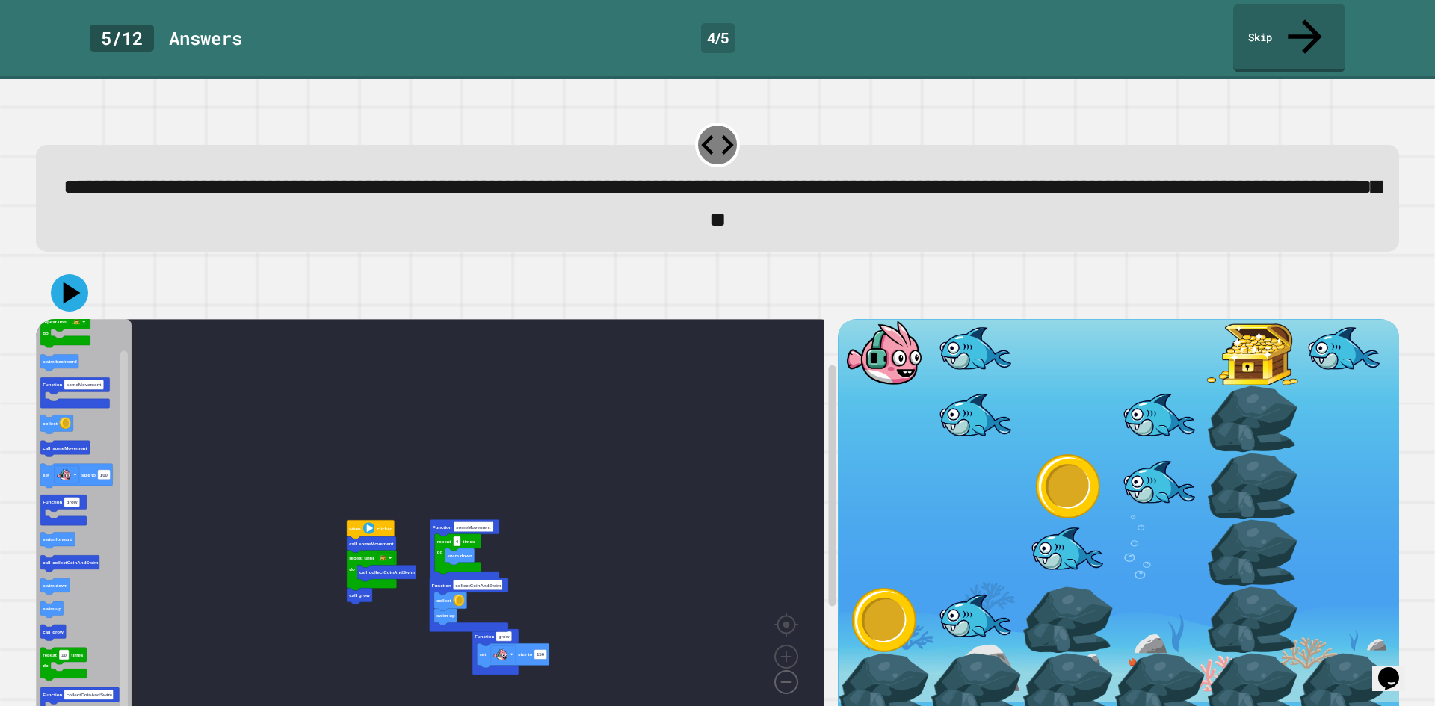
click at [796, 646] on image "Blockly Workspace" at bounding box center [763, 648] width 72 height 93
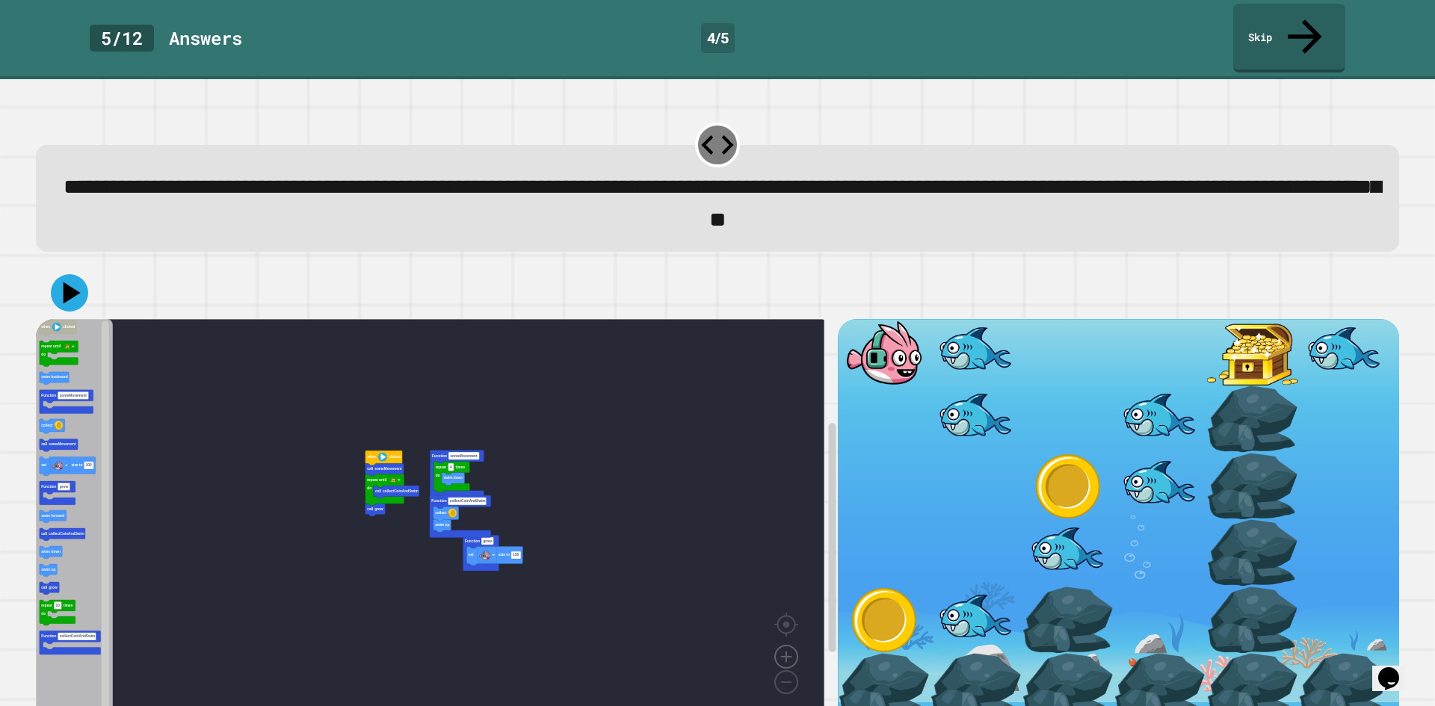
click at [784, 621] on image "Blockly Workspace" at bounding box center [787, 622] width 72 height 93
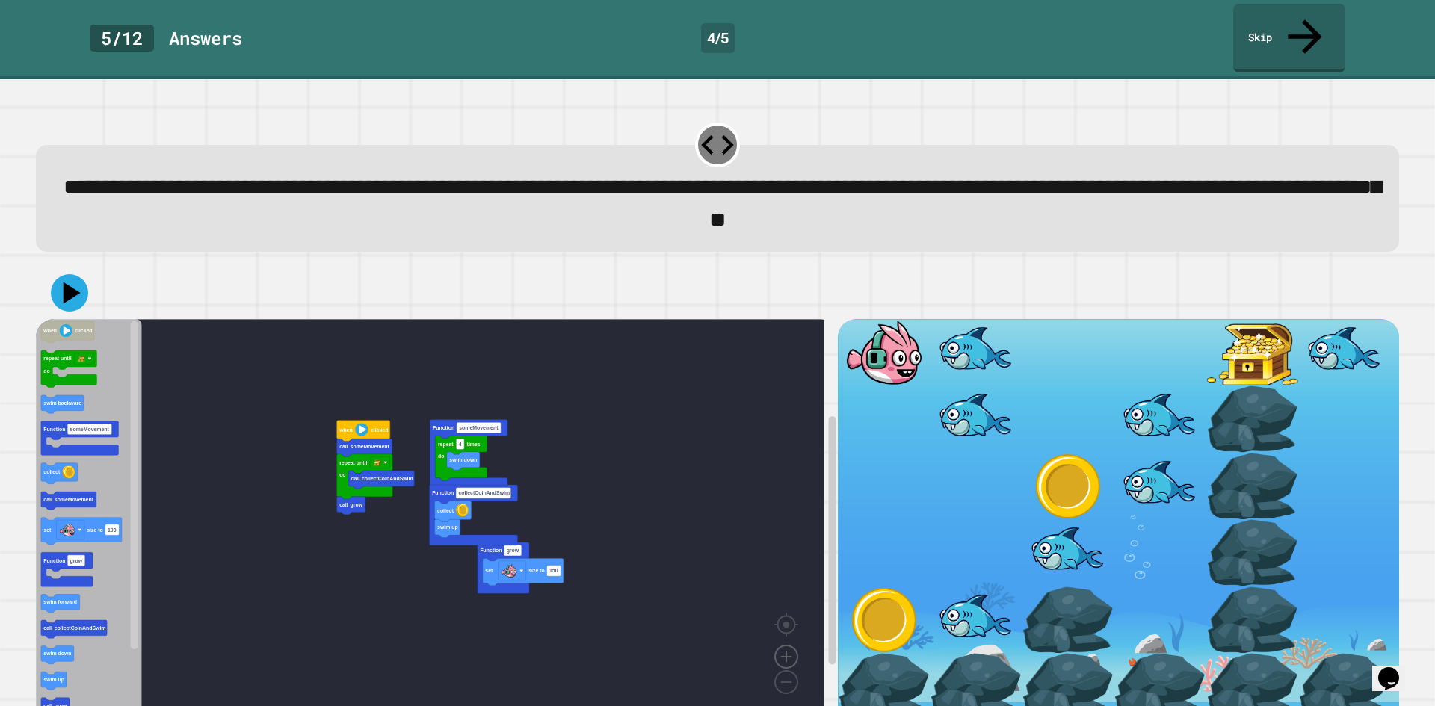
click at [784, 620] on image "Blockly Workspace" at bounding box center [787, 622] width 72 height 93
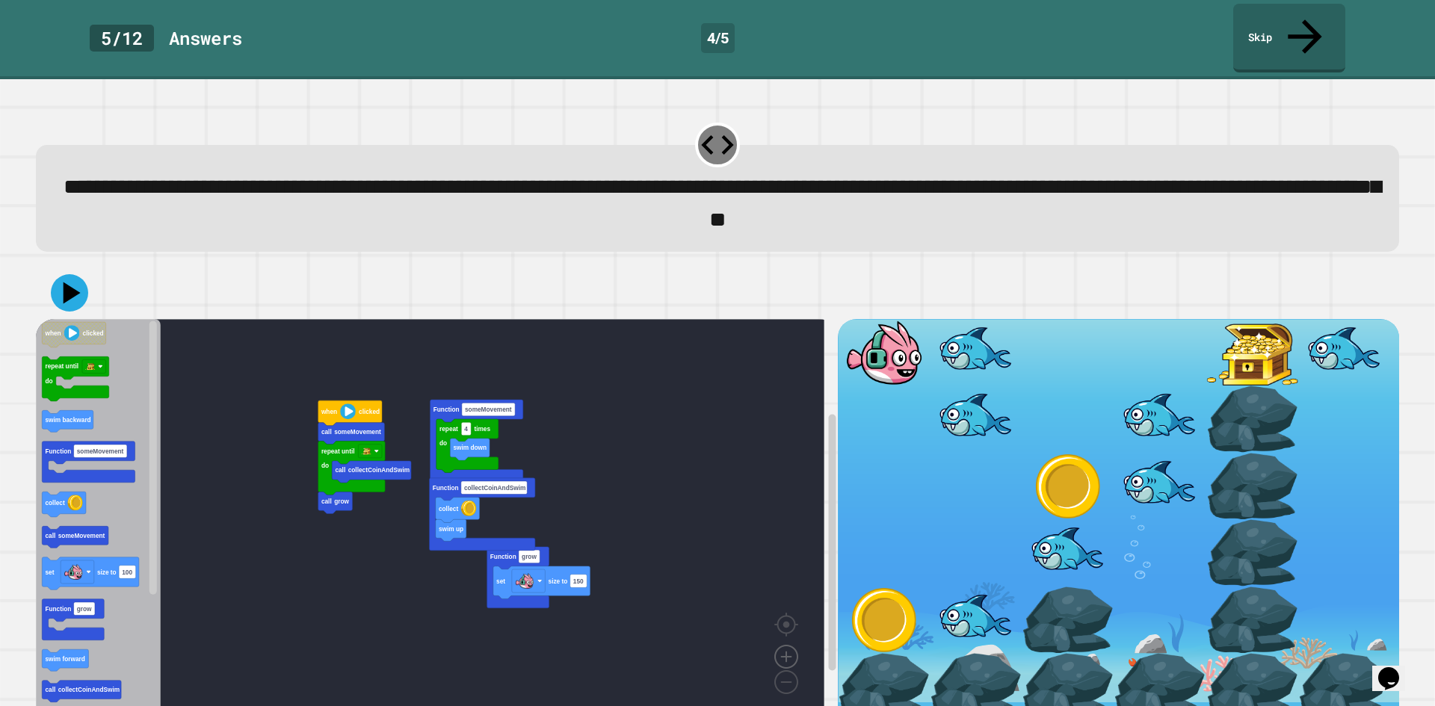
click at [784, 620] on image "Blockly Workspace" at bounding box center [787, 622] width 72 height 93
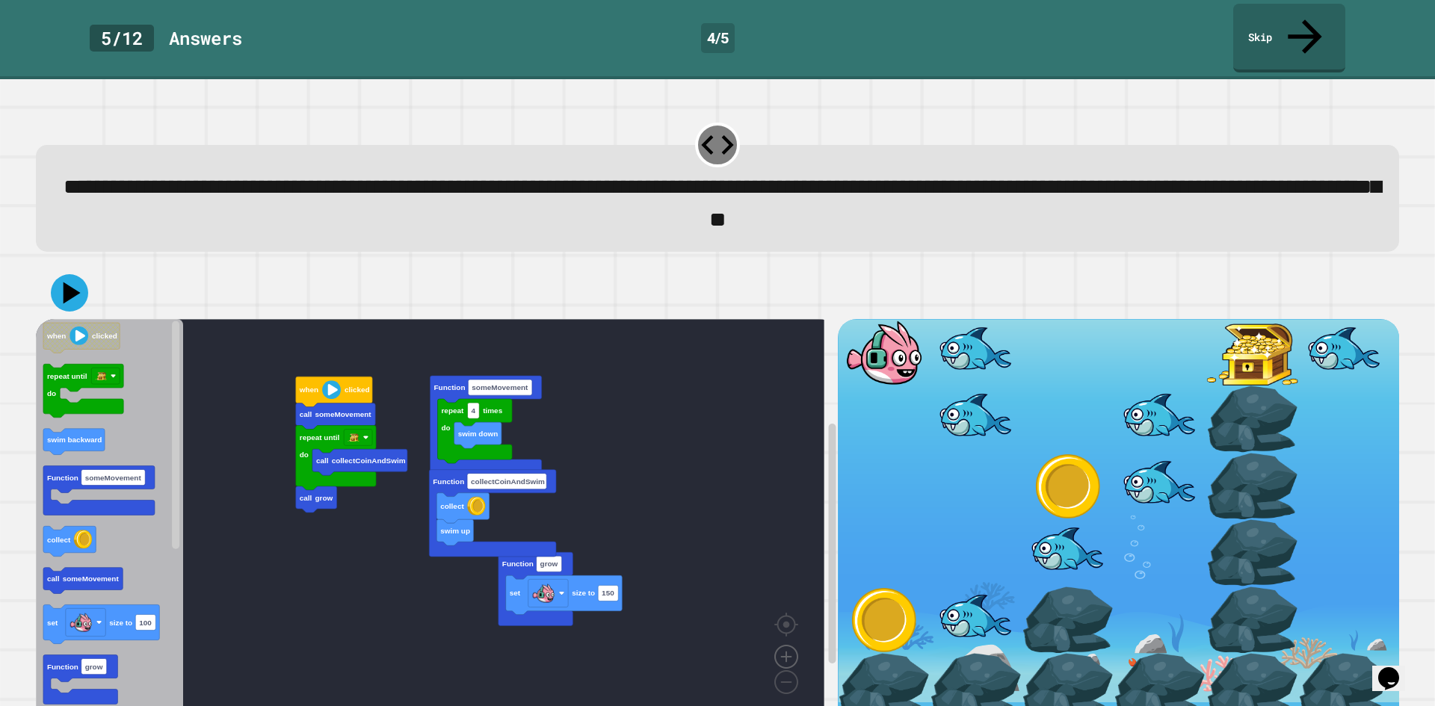
click at [784, 620] on image "Blockly Workspace" at bounding box center [787, 622] width 72 height 93
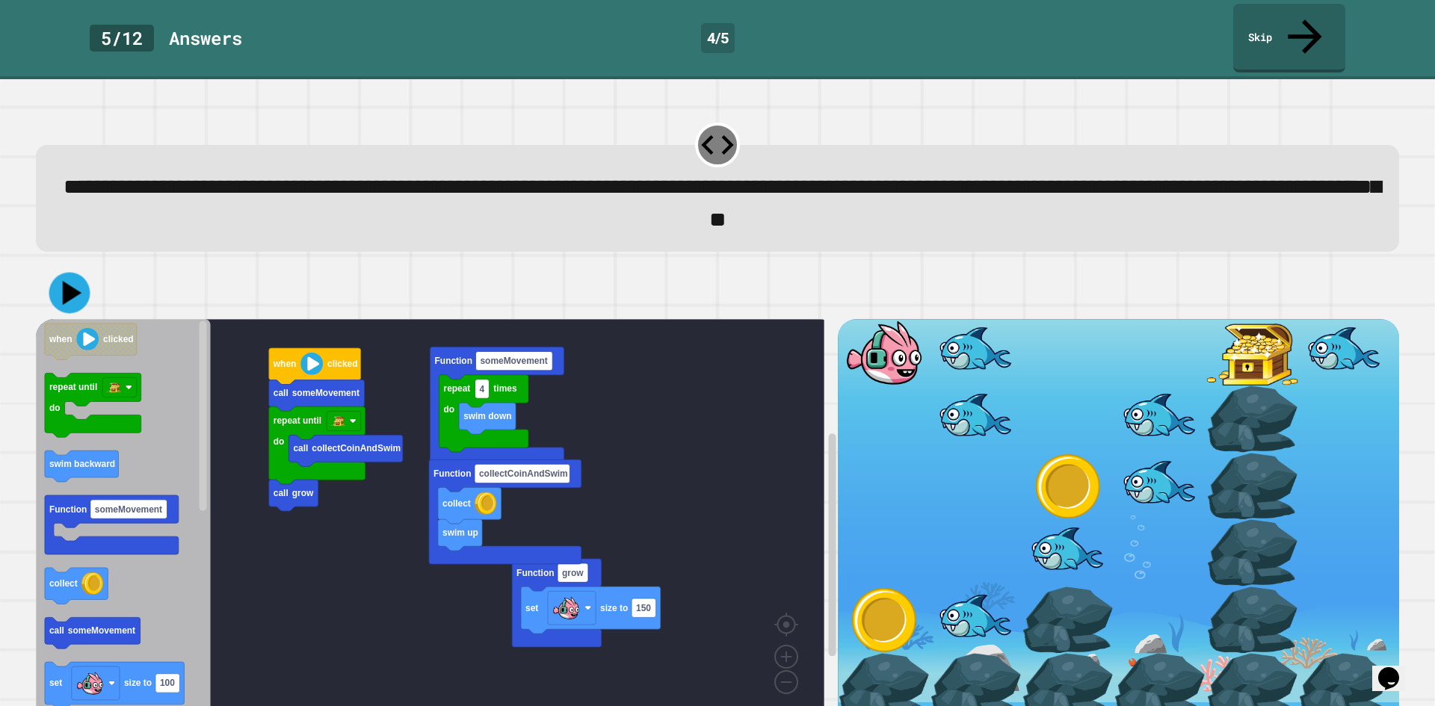
click at [60, 272] on icon at bounding box center [69, 292] width 41 height 41
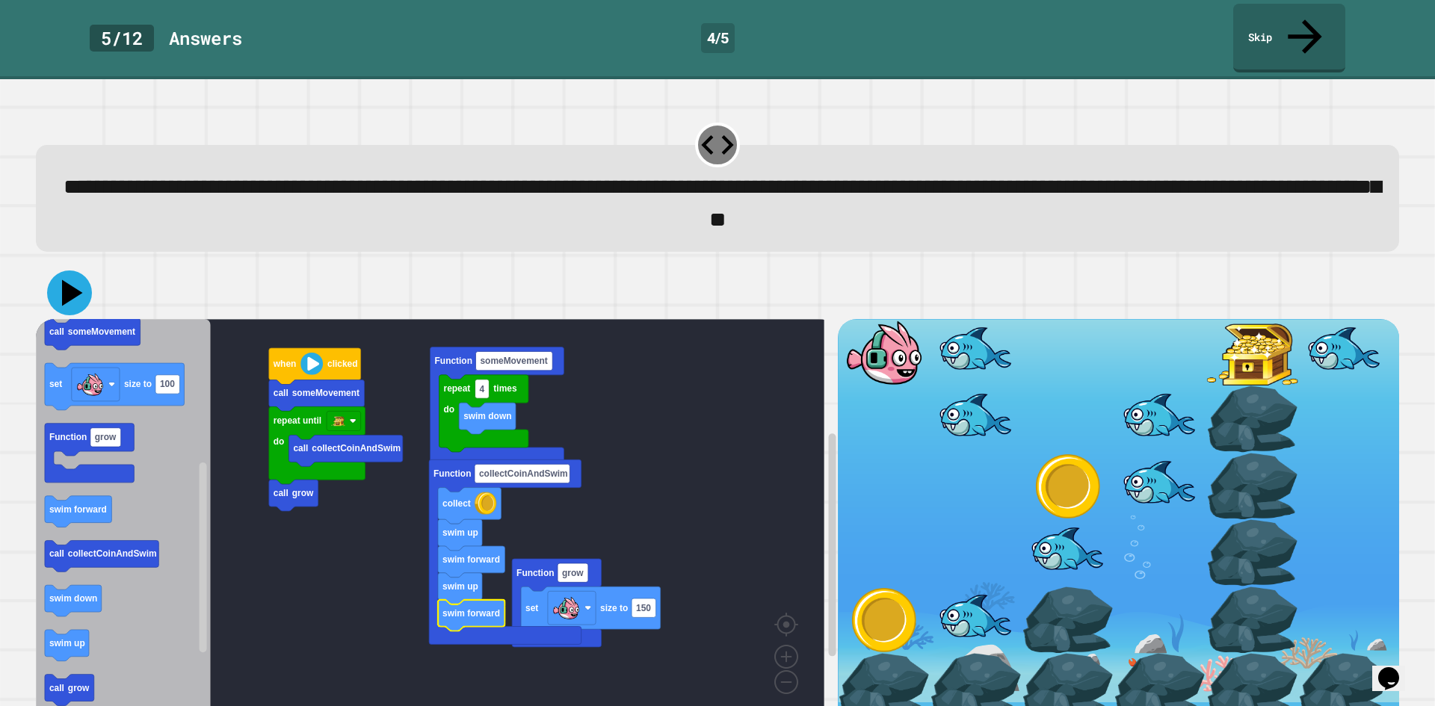
click at [68, 280] on icon at bounding box center [72, 293] width 21 height 26
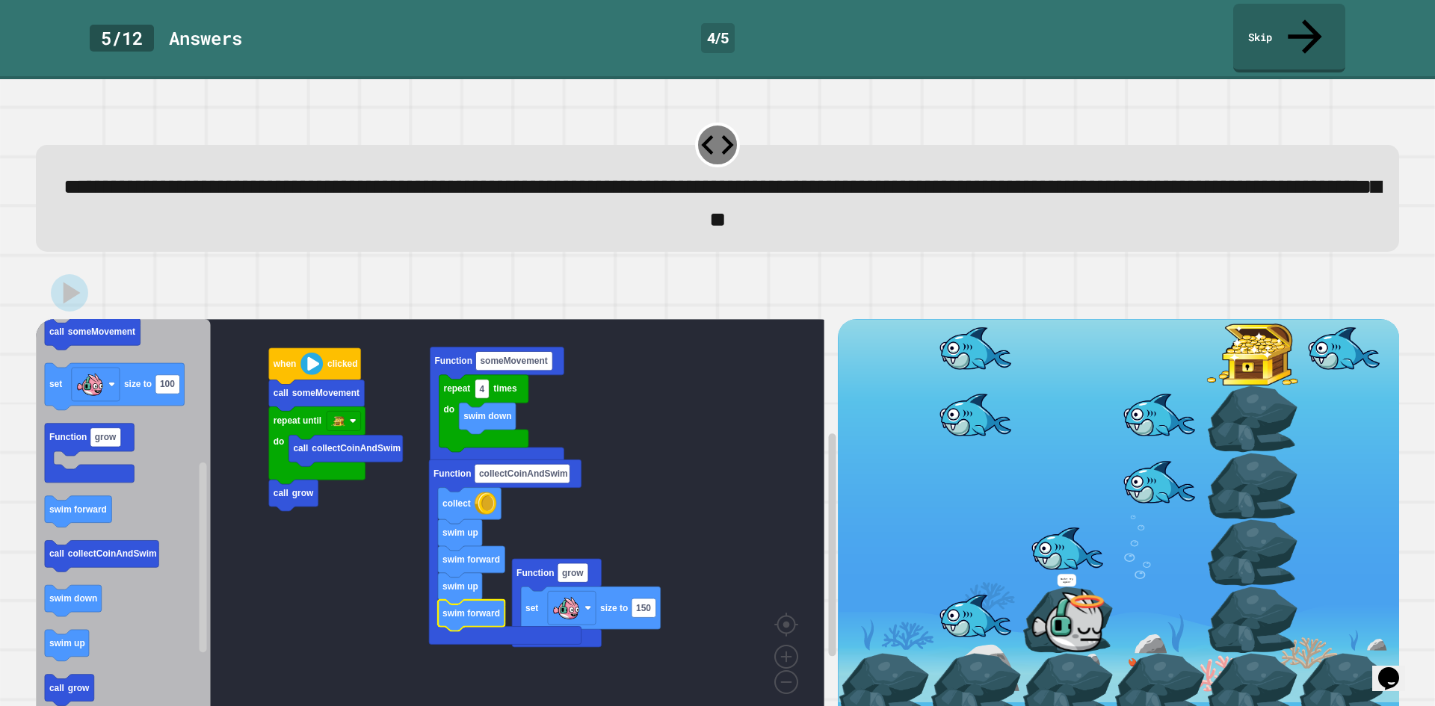
click at [286, 546] on rect "Blockly Workspace" at bounding box center [430, 519] width 789 height 401
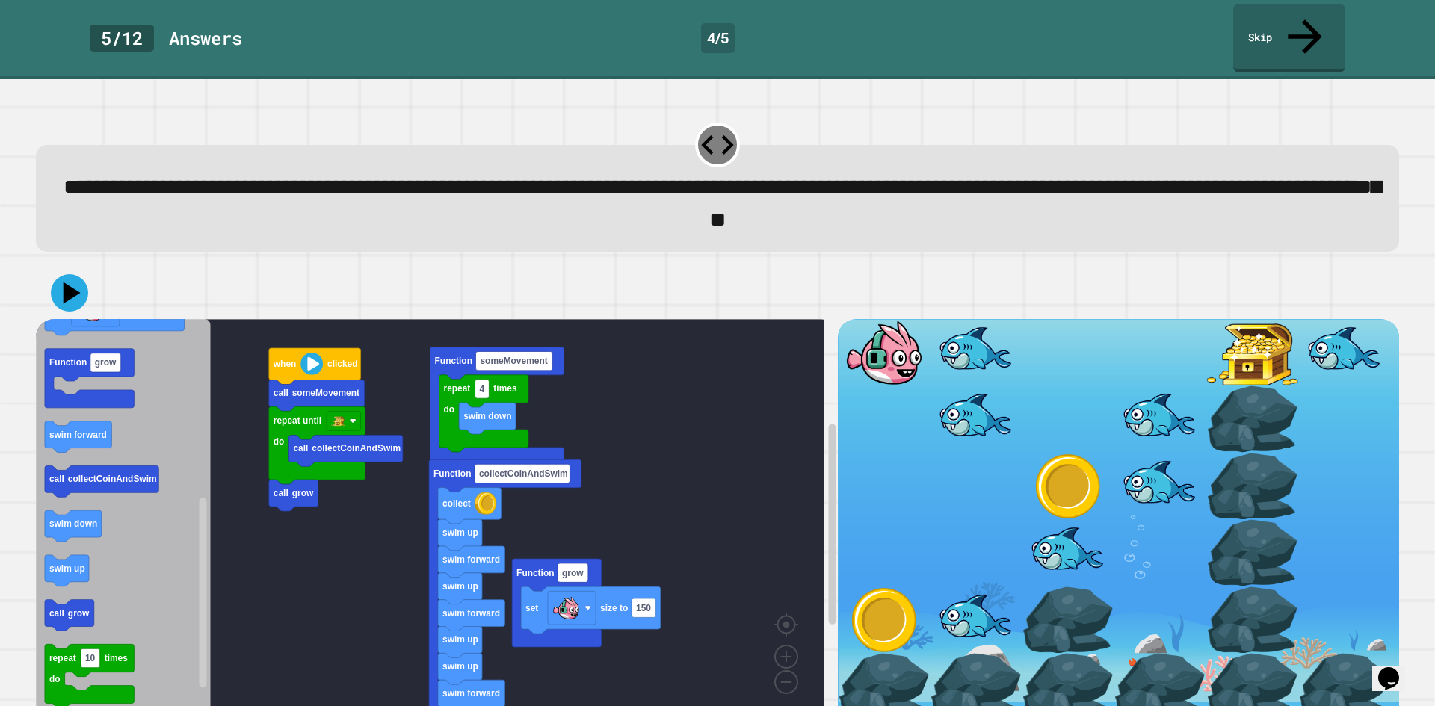
click at [117, 438] on icon "Blockly Workspace" at bounding box center [123, 519] width 175 height 401
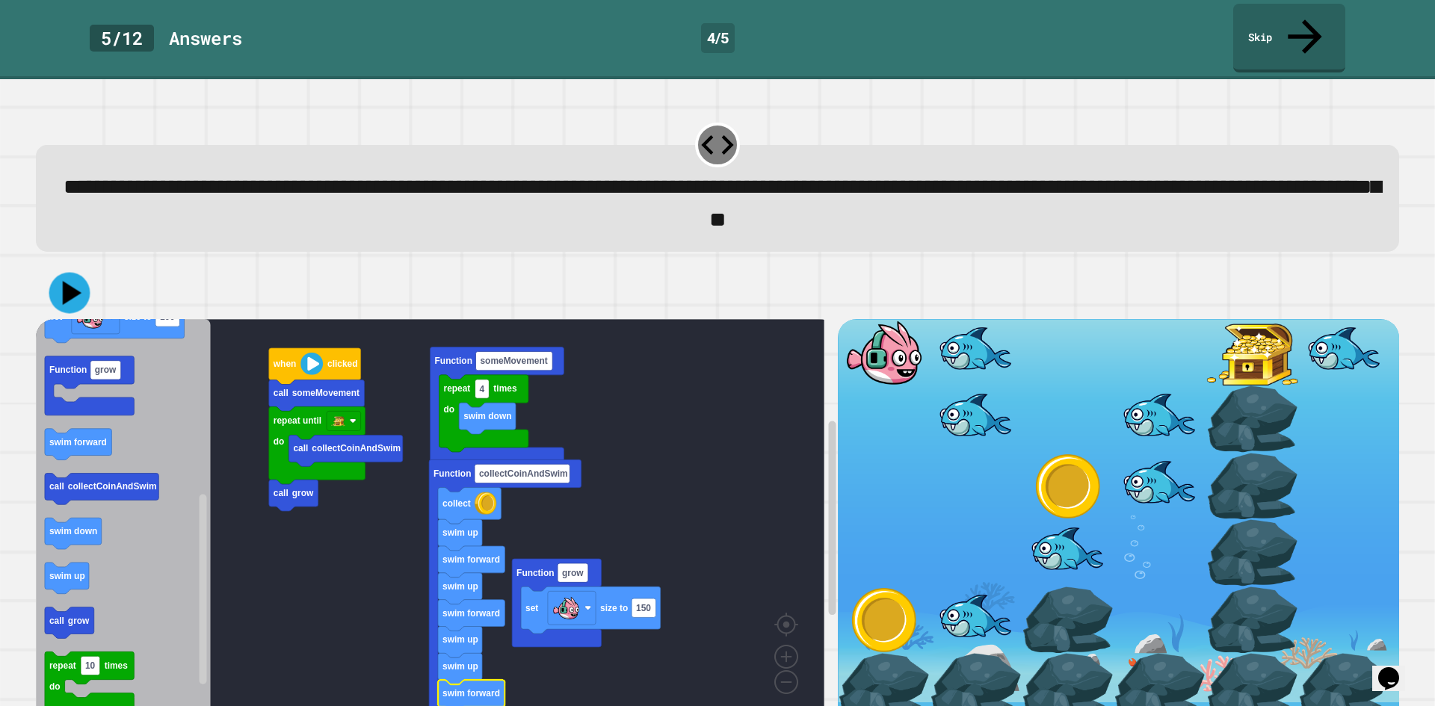
click at [75, 272] on icon at bounding box center [69, 292] width 41 height 41
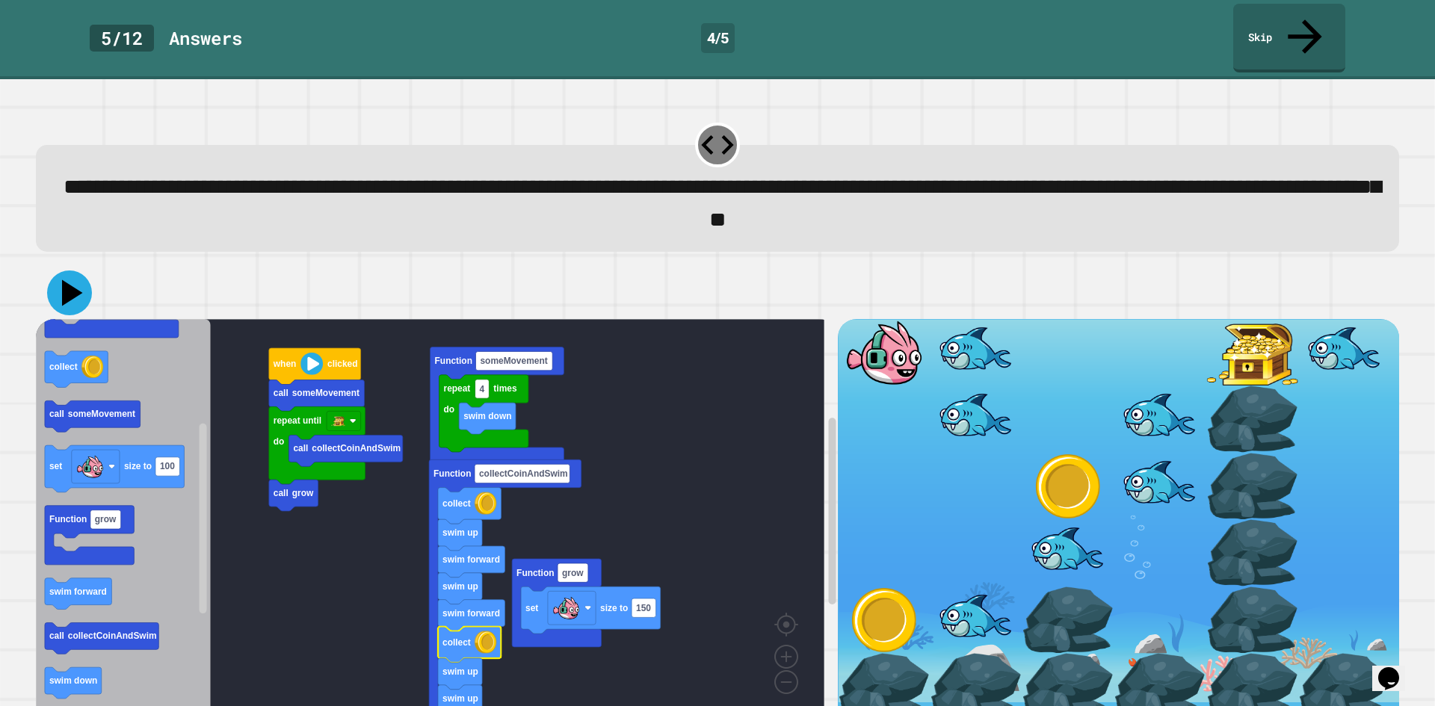
click at [60, 271] on icon at bounding box center [69, 293] width 45 height 45
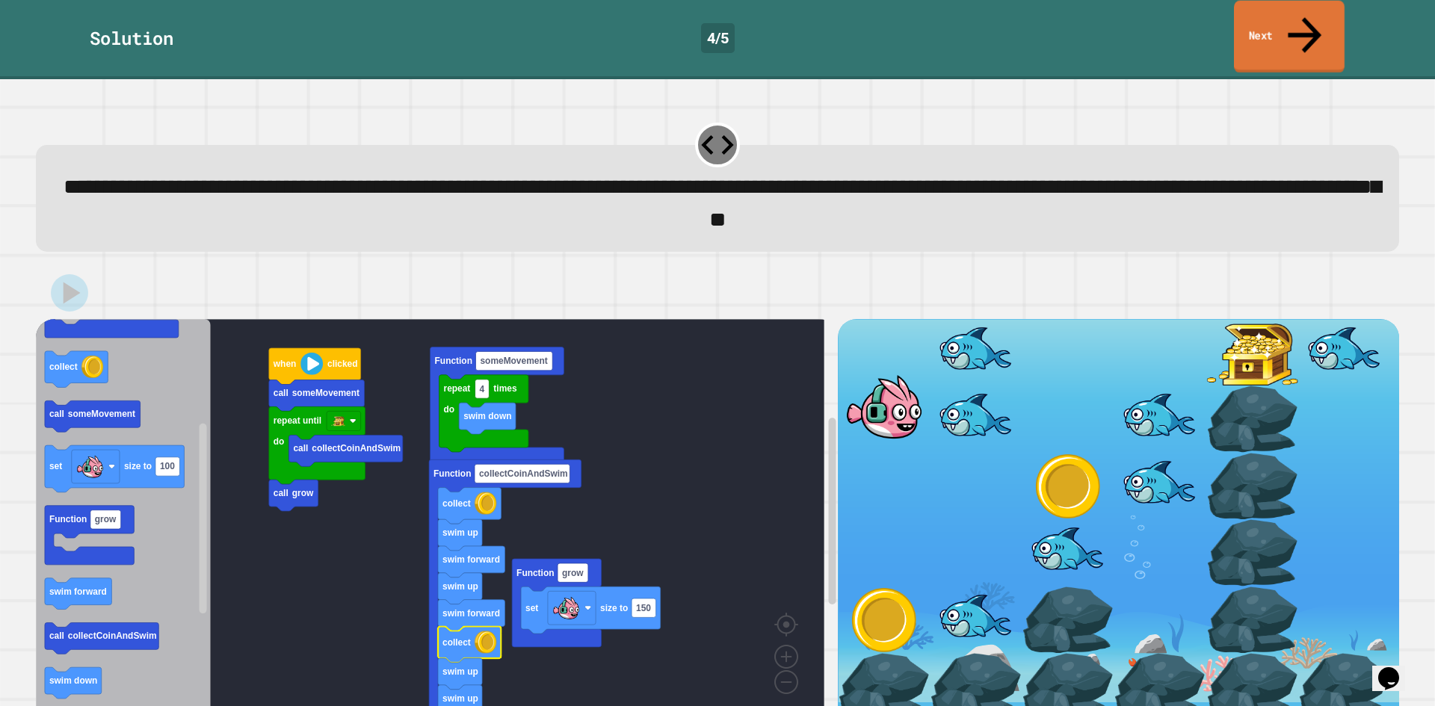
click at [1277, 36] on link "Next" at bounding box center [1289, 37] width 111 height 73
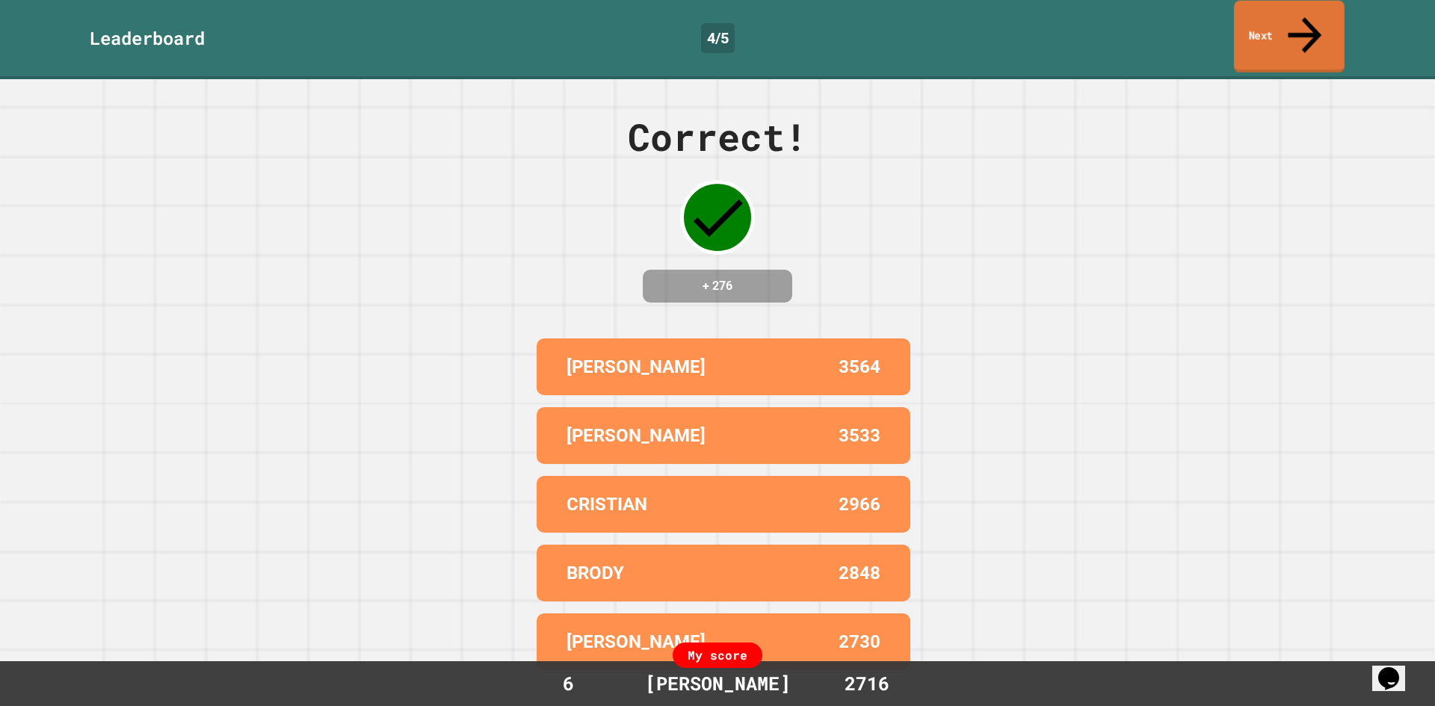
click at [1277, 36] on link "Next" at bounding box center [1289, 37] width 111 height 73
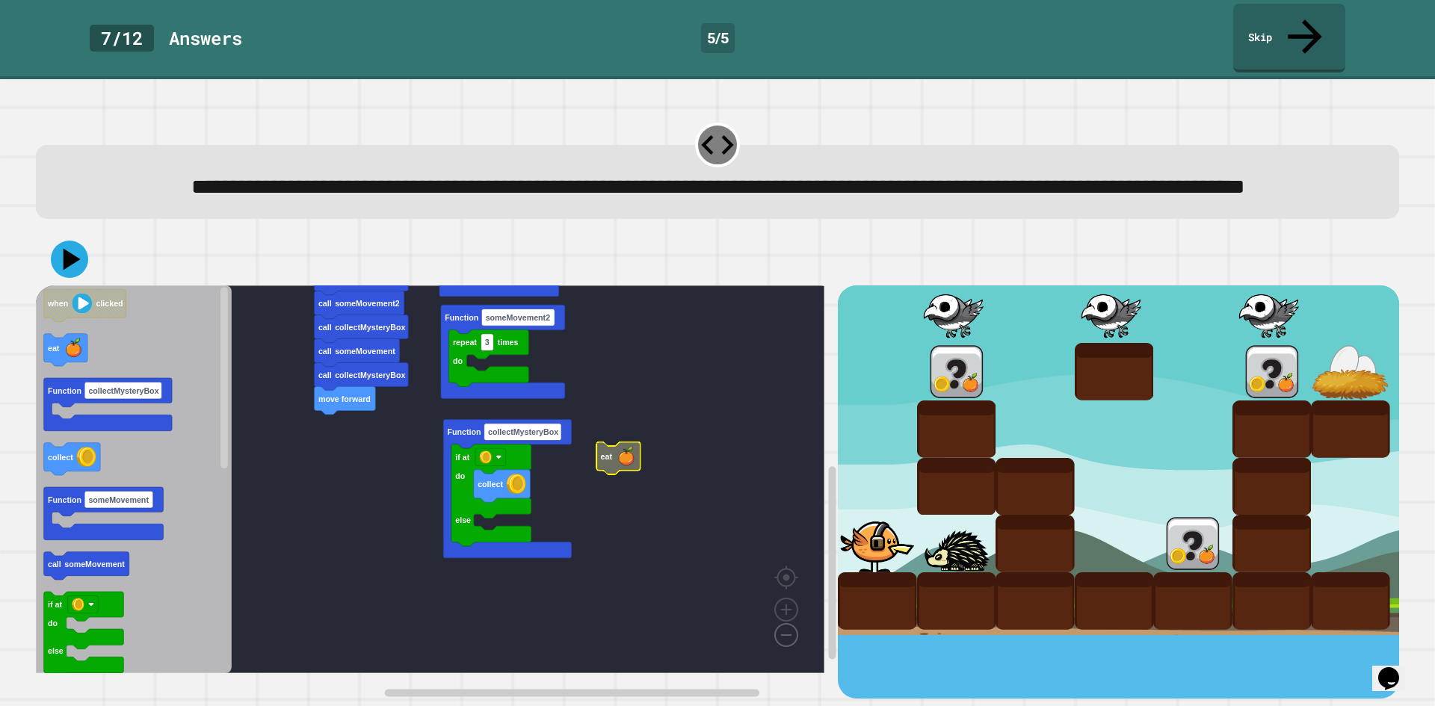
click at [785, 646] on image "Blockly Workspace" at bounding box center [763, 601] width 72 height 93
click at [787, 636] on image "Blockly Workspace" at bounding box center [763, 601] width 72 height 93
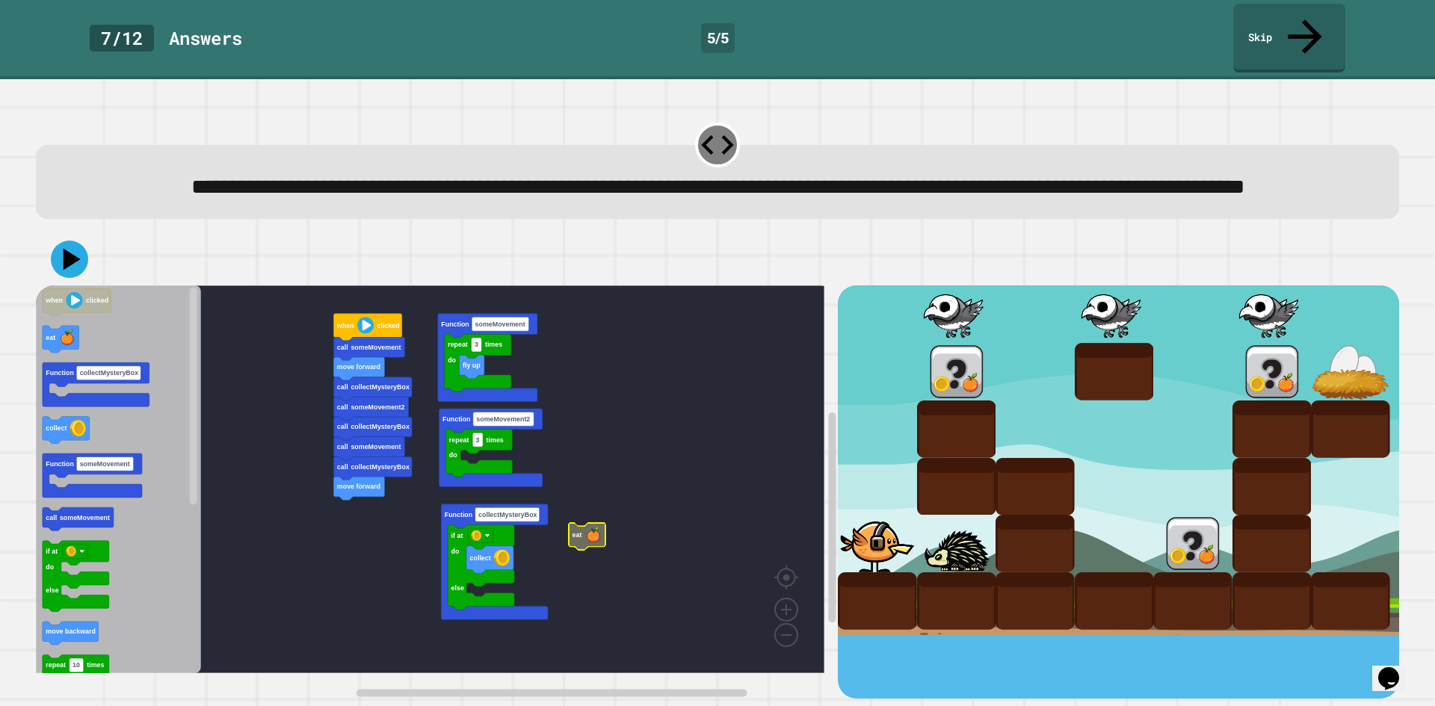
click at [494, 572] on g "repeat 3 times do Function someMovement2 repeat 3 times do fly up Function some…" at bounding box center [441, 480] width 810 height 388
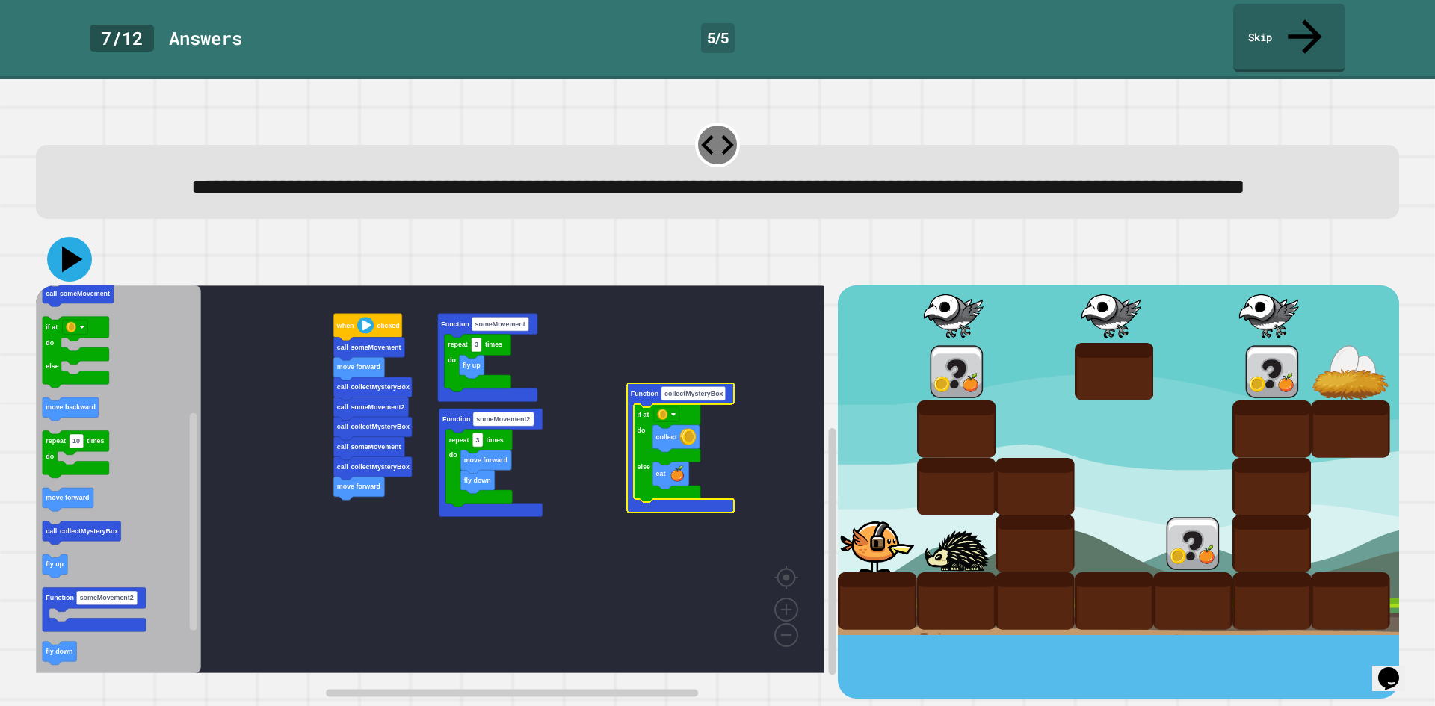
click at [69, 269] on icon at bounding box center [72, 260] width 21 height 26
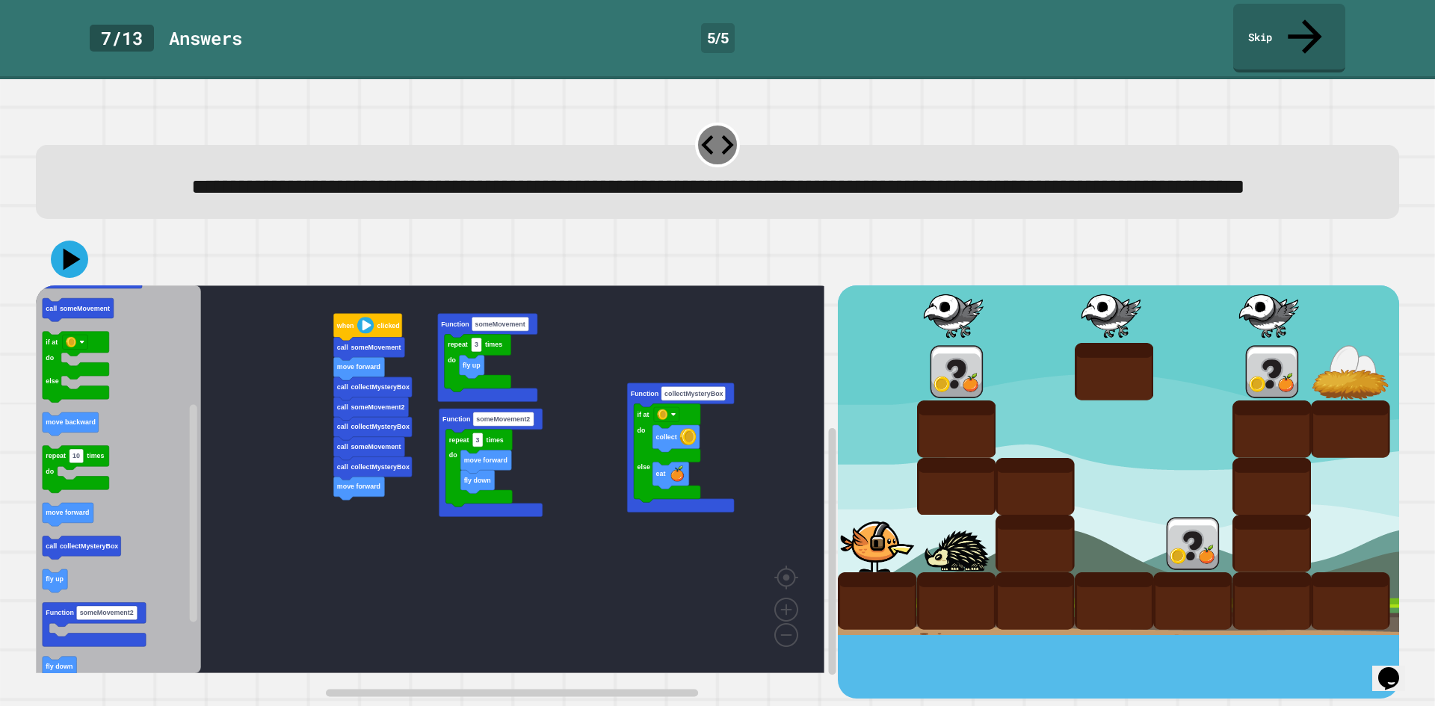
click at [364, 502] on div "repeat 3 times do fly up Function someMovement call someMovement move forward c…" at bounding box center [437, 492] width 802 height 413
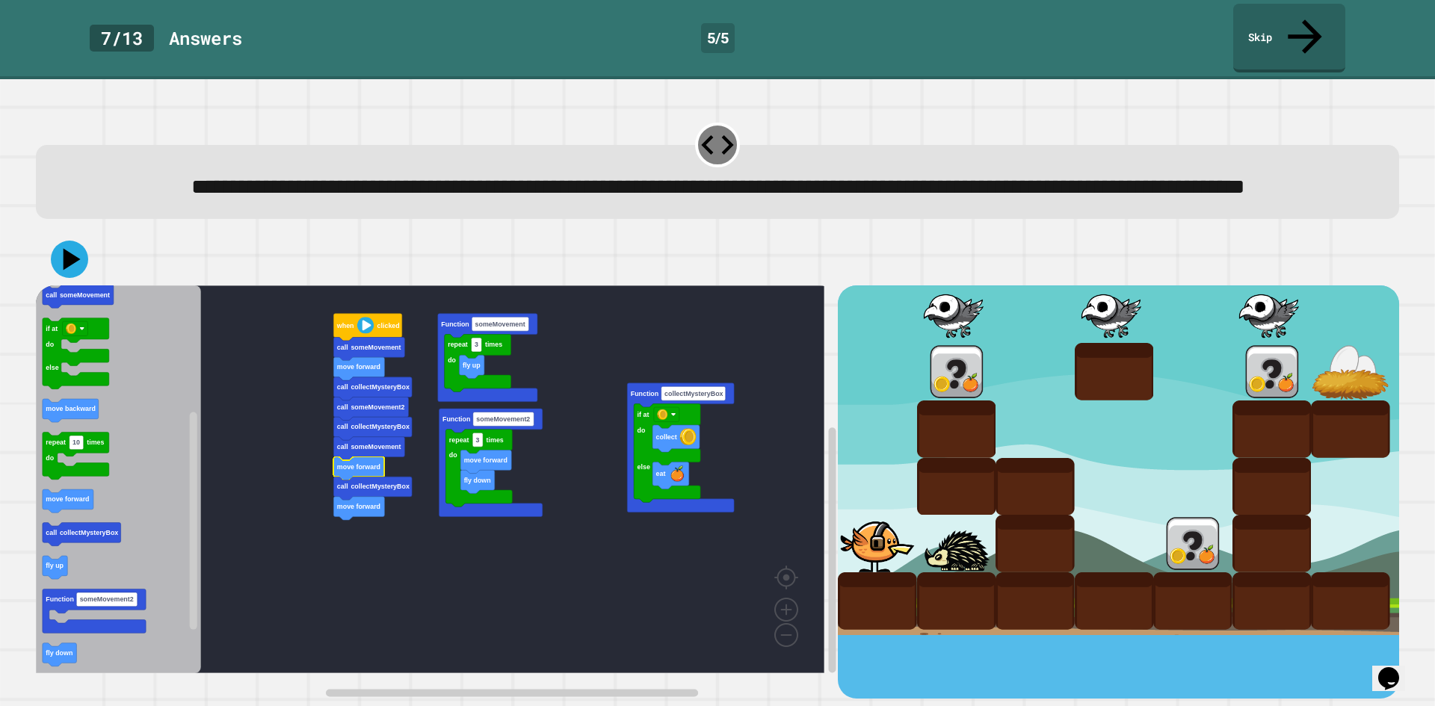
click at [261, 487] on rect "Blockly Workspace" at bounding box center [430, 480] width 789 height 388
drag, startPoint x: 56, startPoint y: 258, endPoint x: 73, endPoint y: 275, distance: 24.3
click at [69, 272] on icon at bounding box center [69, 259] width 45 height 45
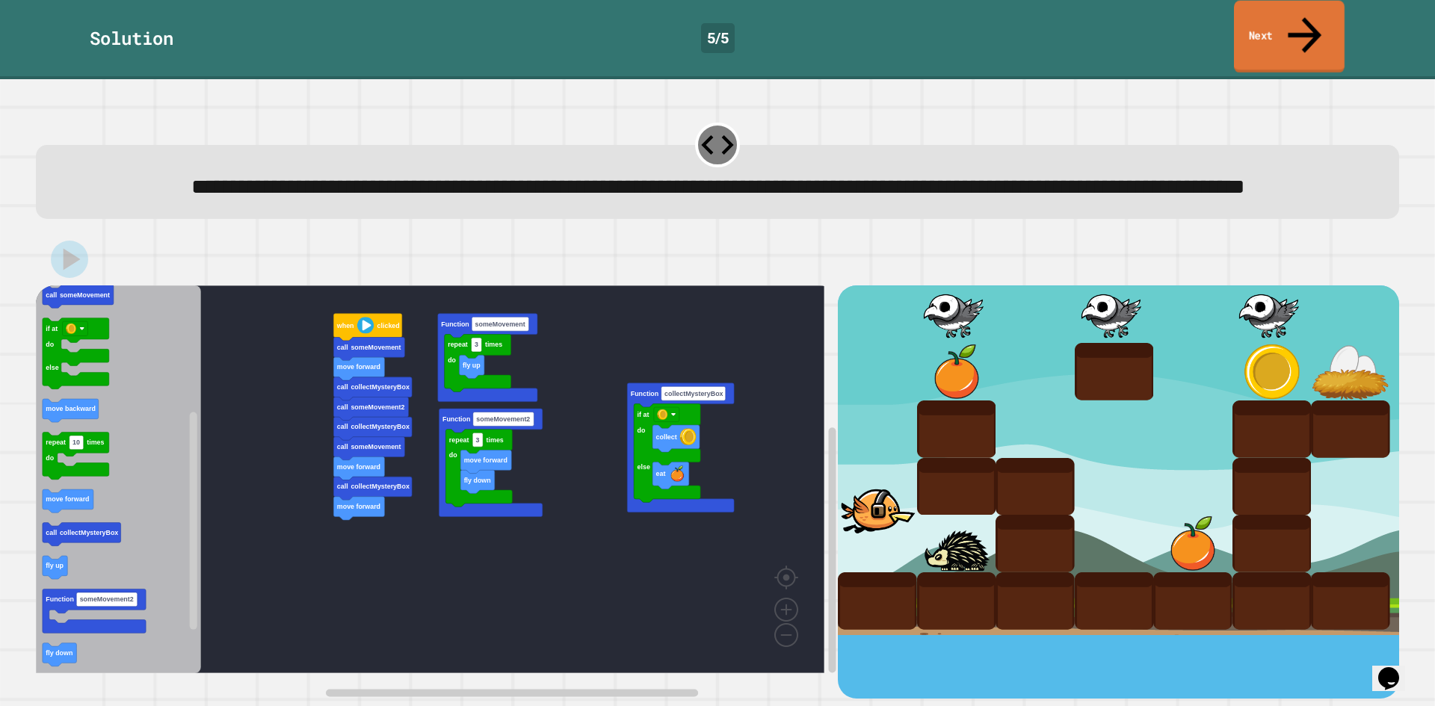
click at [1299, 34] on link "Next" at bounding box center [1289, 37] width 111 height 73
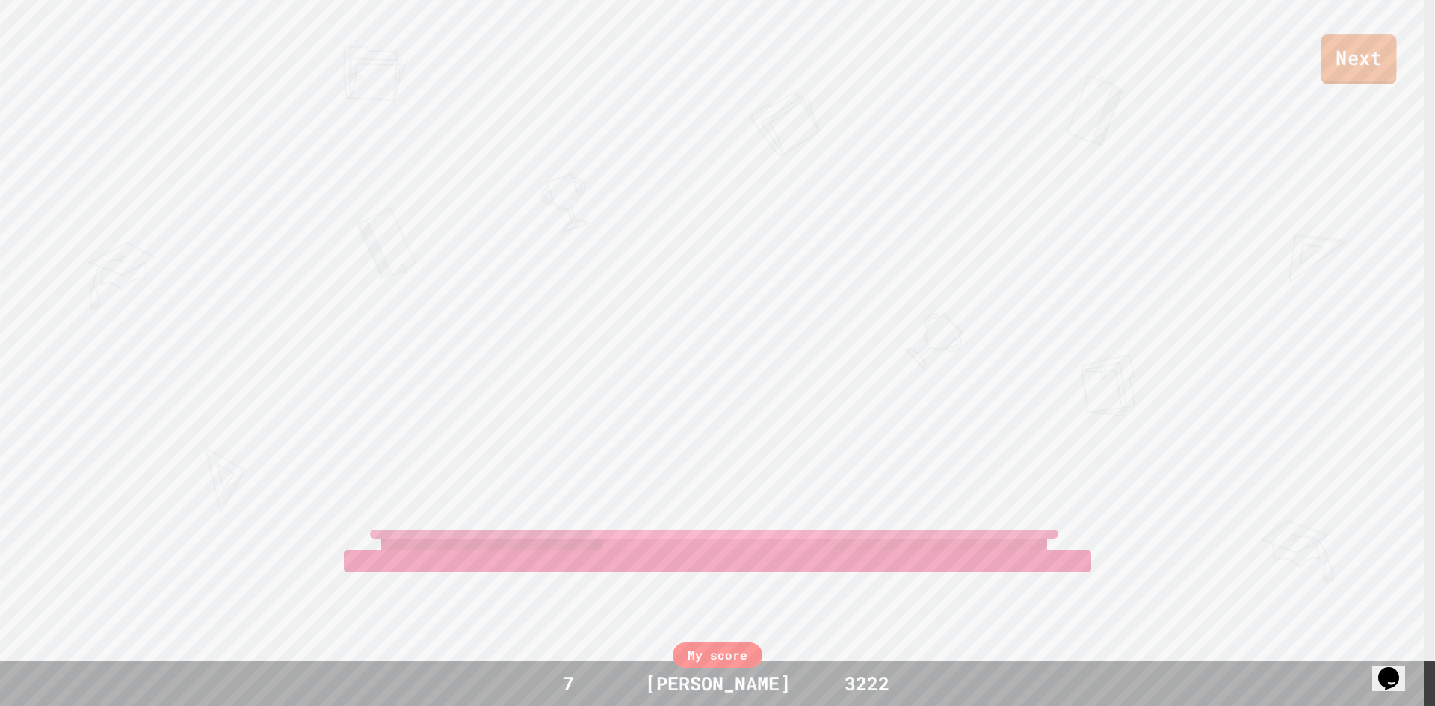
click at [1373, 78] on link "Next" at bounding box center [1360, 58] width 76 height 49
